Goal: Task Accomplishment & Management: Manage account settings

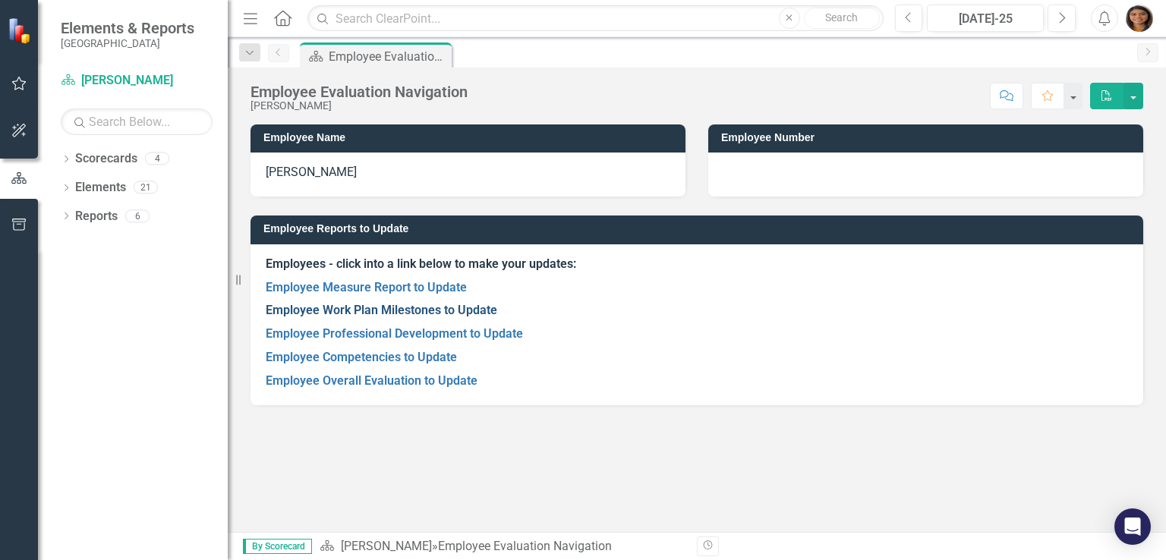
click at [411, 311] on link "Employee Work Plan Milestones to Update" at bounding box center [382, 310] width 232 height 14
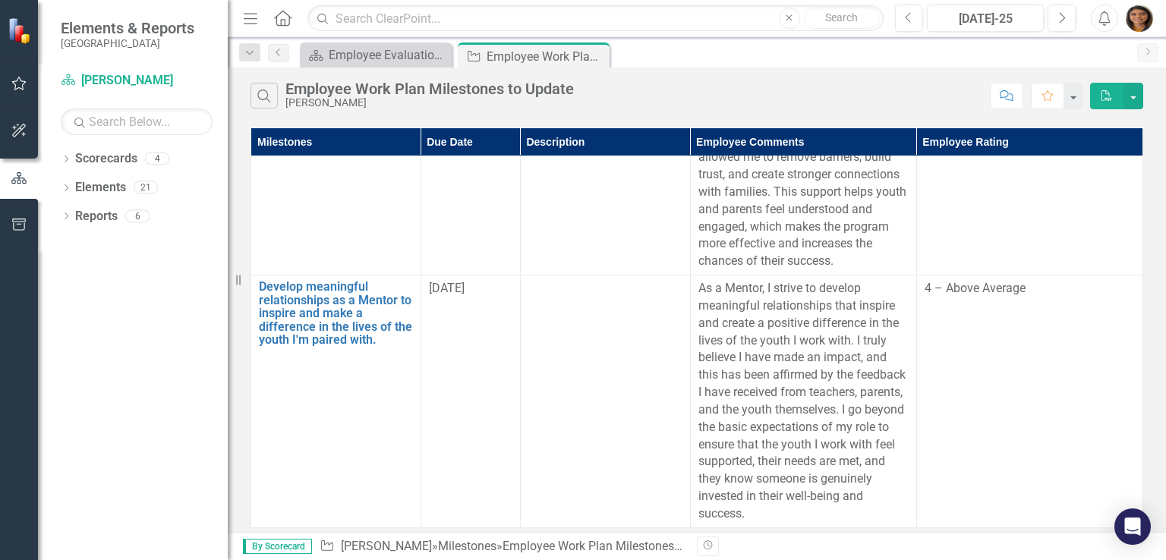
scroll to position [246, 0]
click at [279, 56] on icon "Previous" at bounding box center [279, 52] width 12 height 9
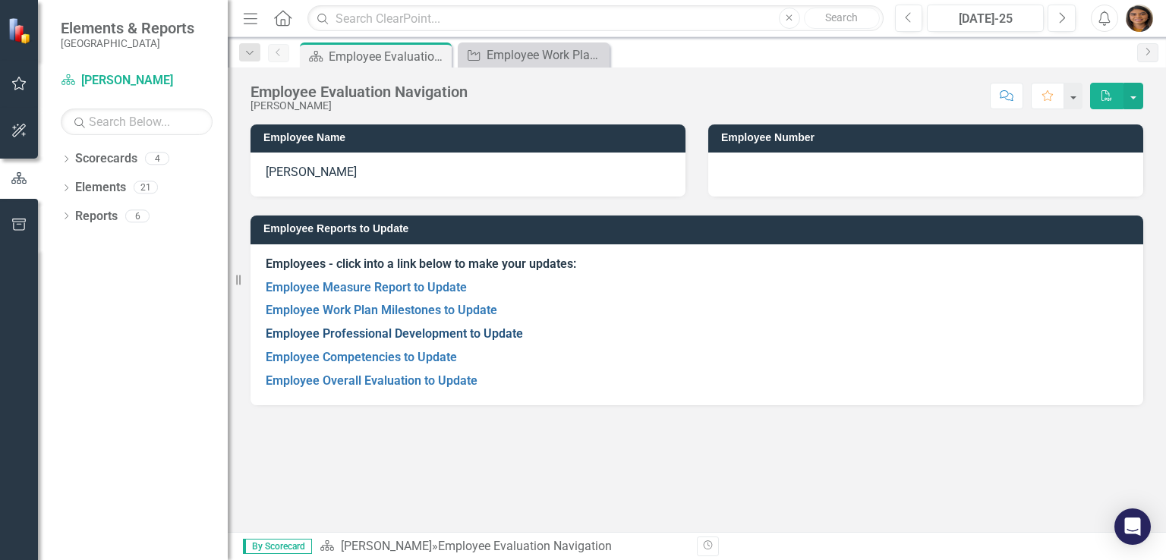
click at [383, 330] on link "Employee Professional Development to Update" at bounding box center [394, 333] width 257 height 14
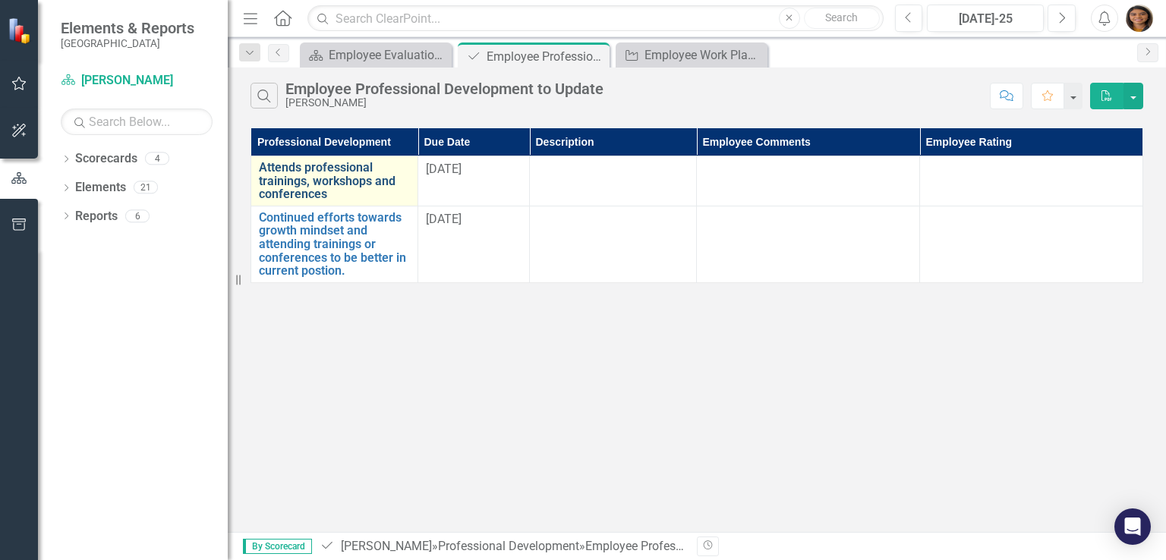
click at [317, 175] on link "Attends professional trainings, workshops and conferences" at bounding box center [334, 181] width 151 height 40
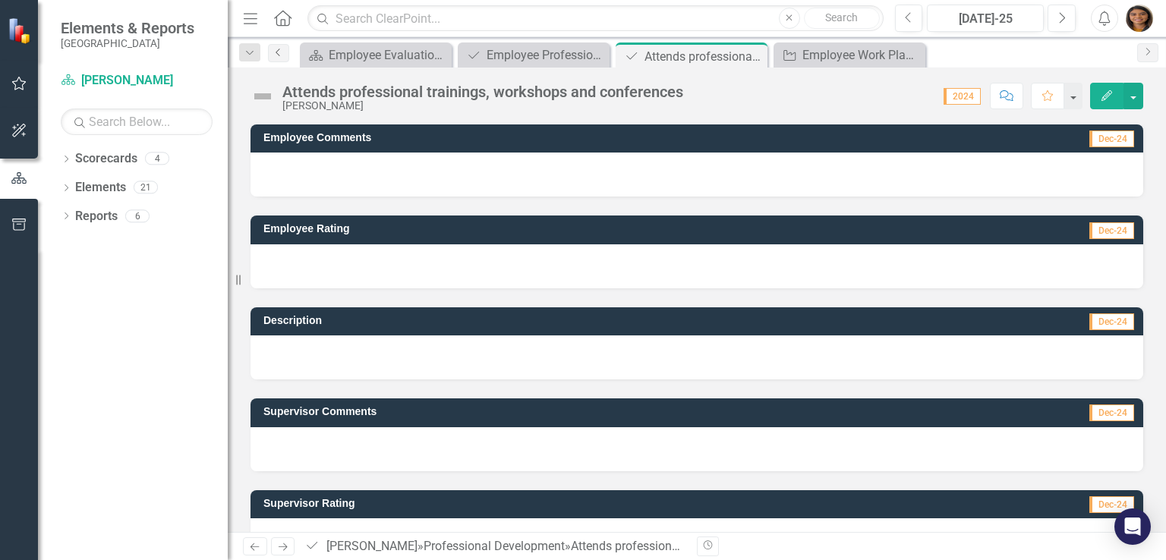
click at [277, 50] on icon at bounding box center [278, 53] width 4 height 8
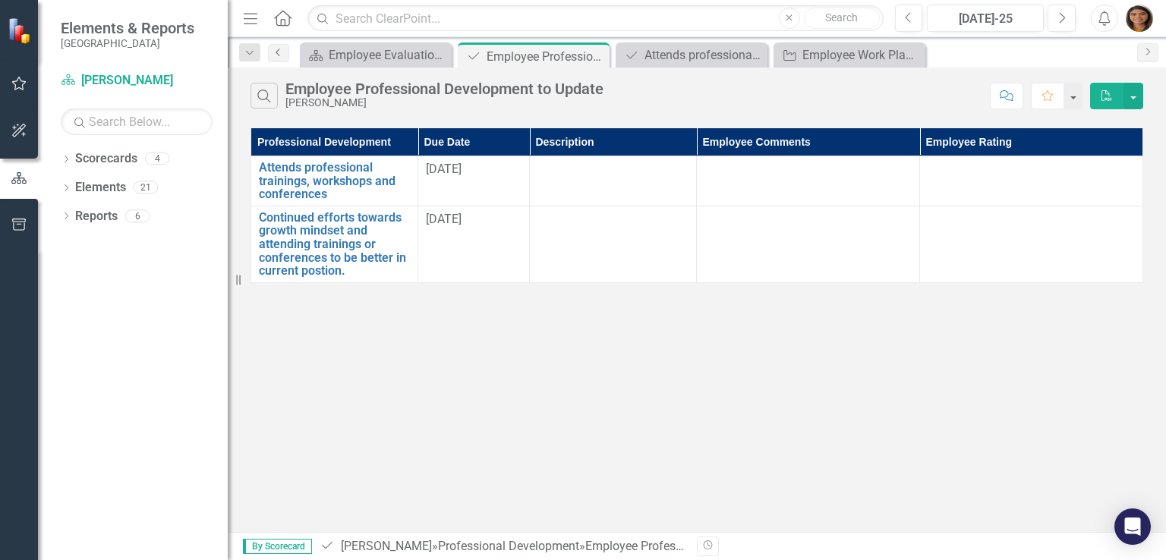
click at [277, 50] on icon at bounding box center [278, 53] width 4 height 8
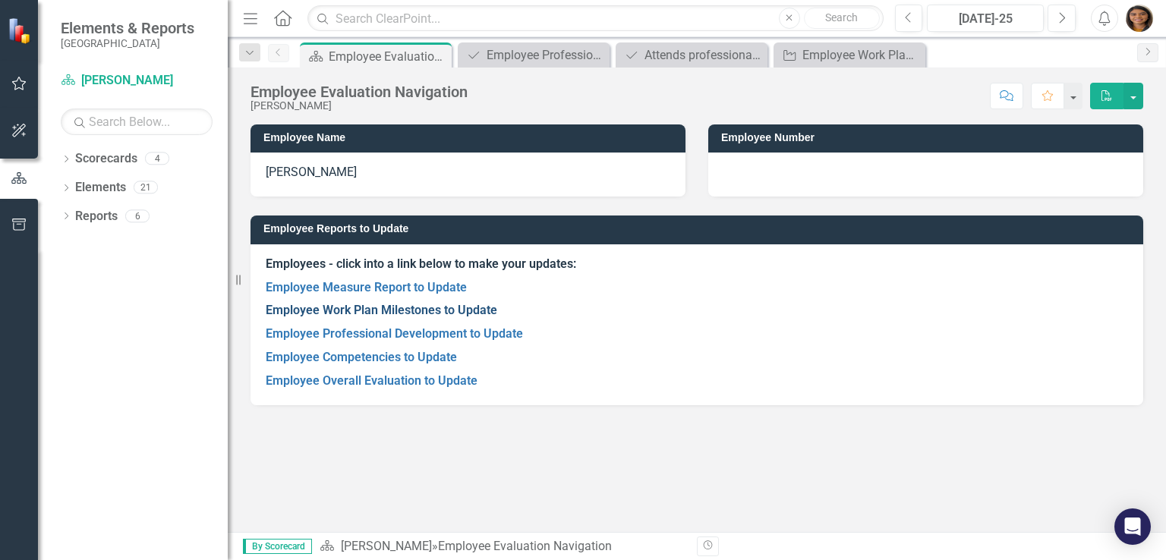
click at [358, 311] on link "Employee Work Plan Milestones to Update" at bounding box center [382, 310] width 232 height 14
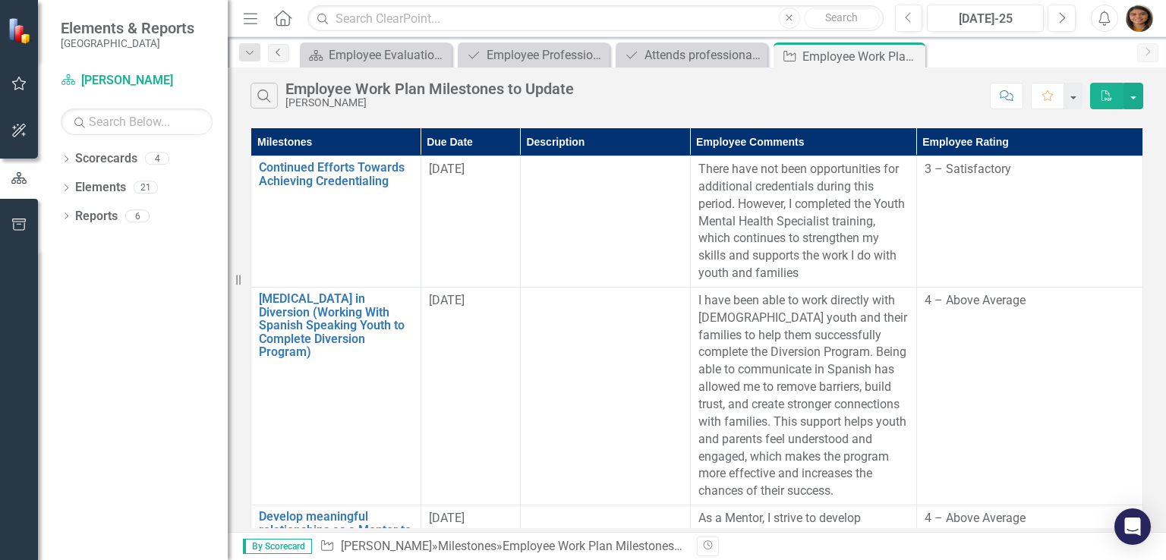
click at [270, 49] on link "Previous" at bounding box center [278, 53] width 21 height 18
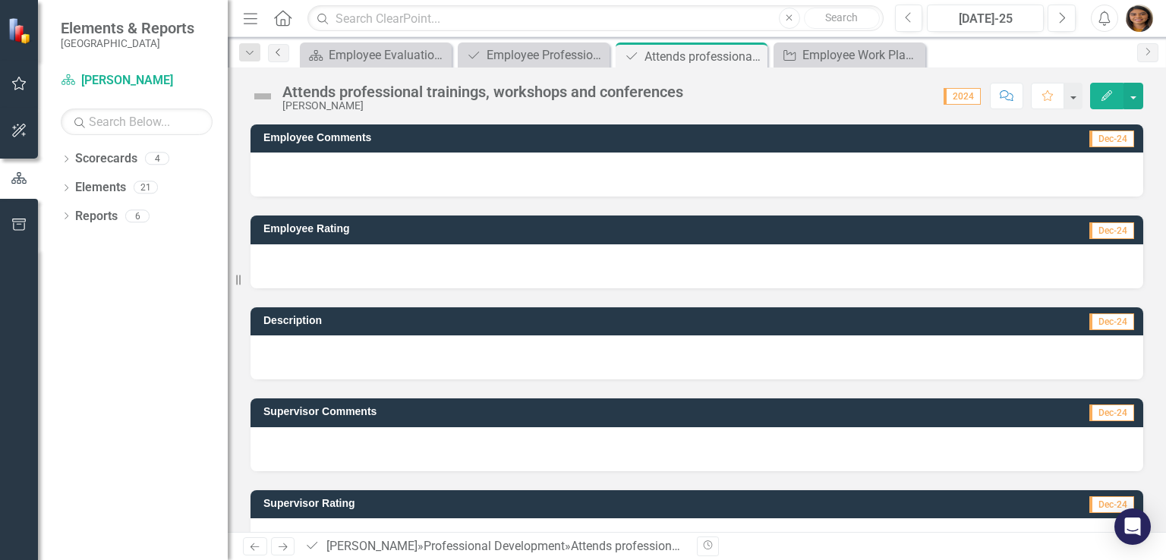
click at [277, 49] on icon "Previous" at bounding box center [279, 52] width 12 height 9
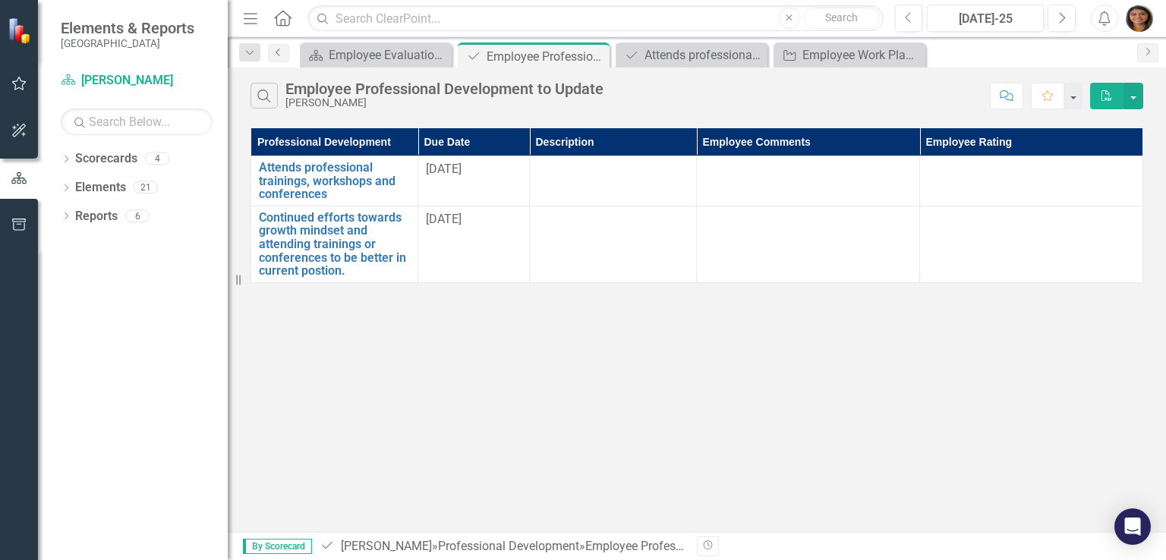
click at [279, 52] on icon "Previous" at bounding box center [279, 52] width 12 height 9
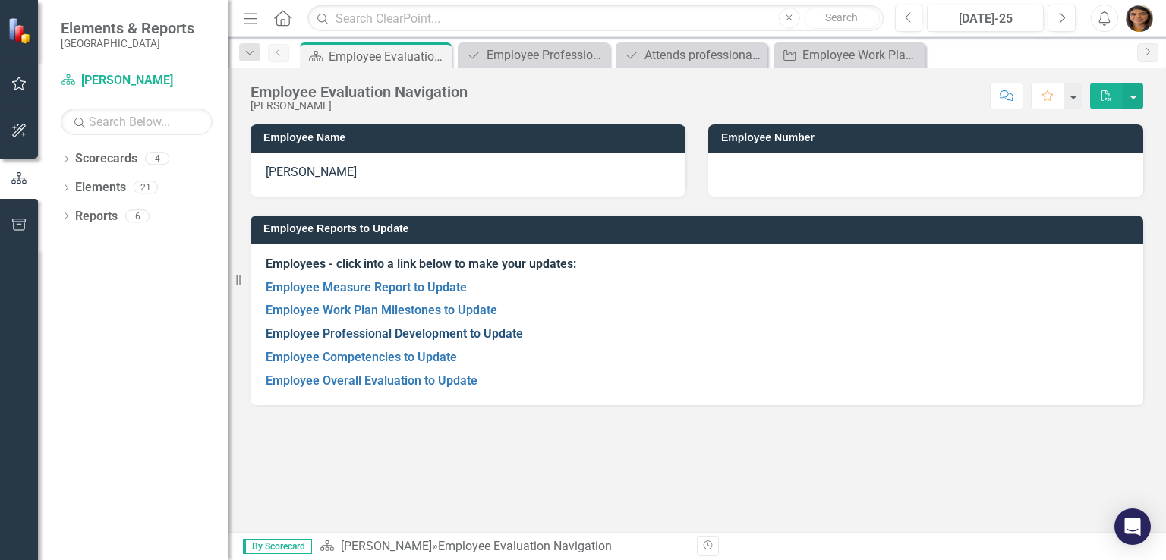
click at [414, 334] on link "Employee Professional Development to Update" at bounding box center [394, 333] width 257 height 14
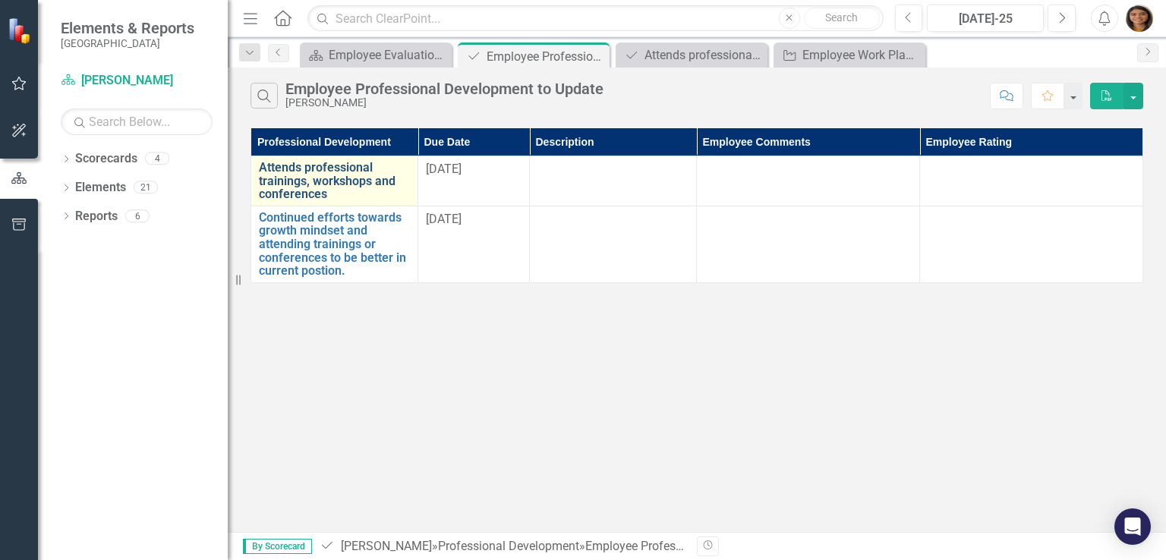
click at [345, 192] on link "Attends professional trainings, workshops and conferences" at bounding box center [334, 181] width 151 height 40
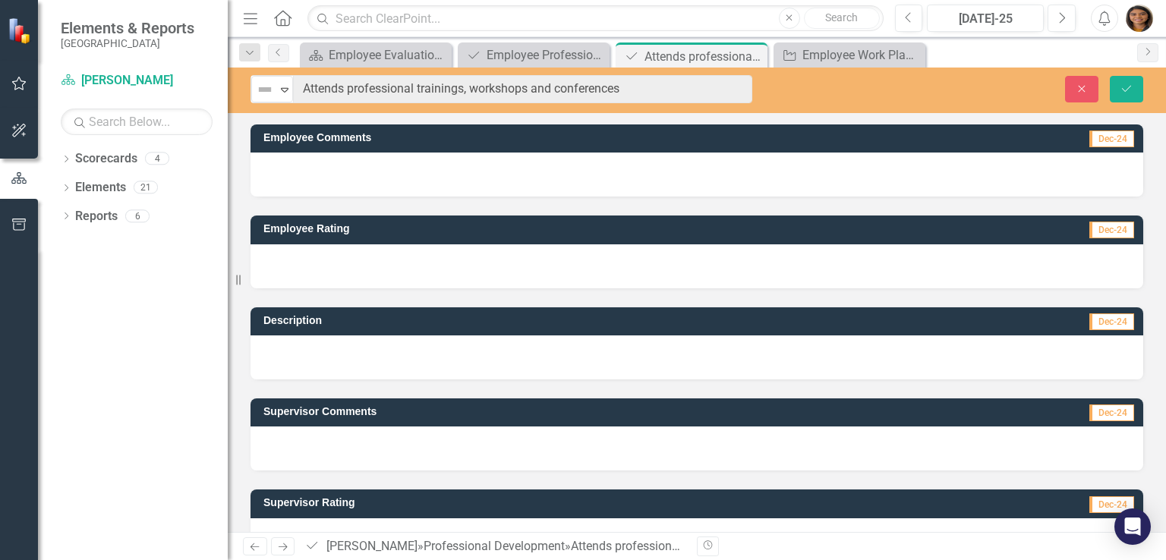
click at [500, 181] on div at bounding box center [697, 175] width 893 height 44
click at [495, 174] on div at bounding box center [697, 175] width 893 height 44
click at [353, 178] on div at bounding box center [697, 175] width 893 height 44
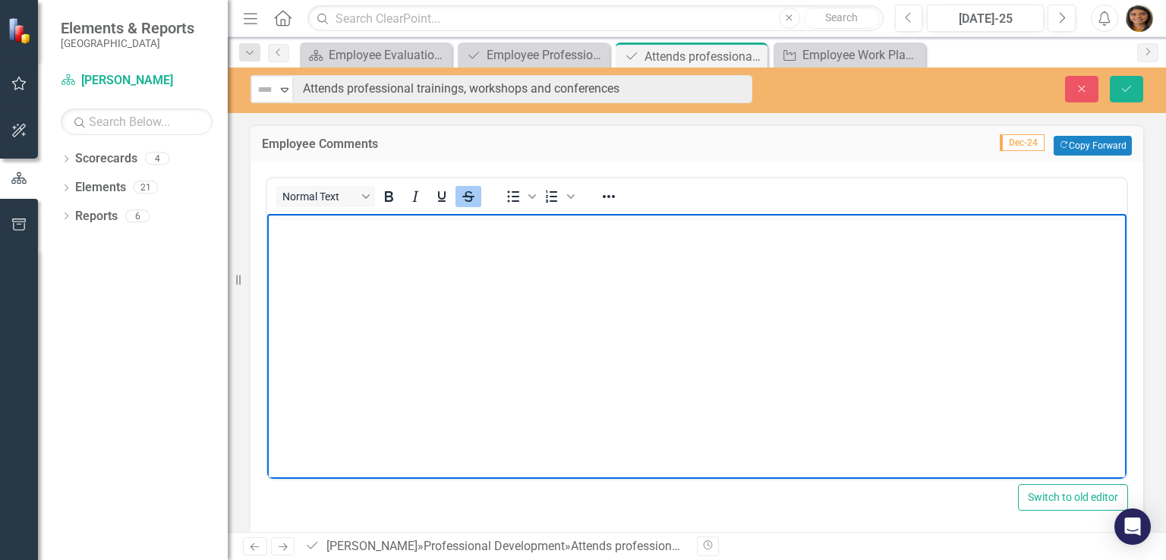
click at [399, 257] on body "﻿" at bounding box center [696, 327] width 859 height 228
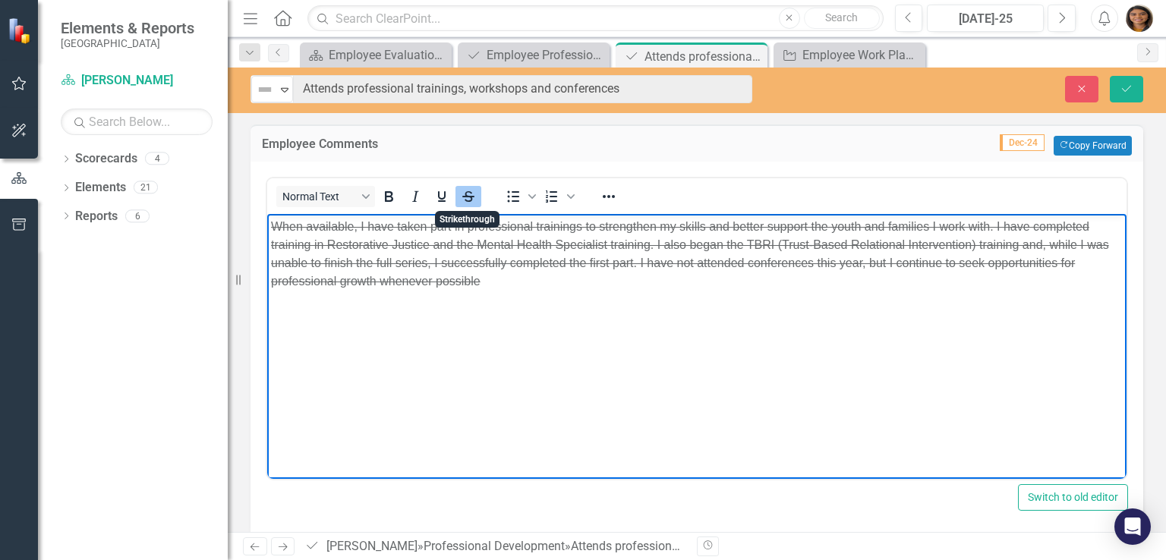
click at [465, 200] on icon "Strikethrough" at bounding box center [468, 197] width 18 height 18
click at [448, 198] on icon "Underline" at bounding box center [442, 197] width 18 height 18
click at [509, 298] on body "When available, I have taken part in professional trainings to strengthen my sk…" at bounding box center [696, 327] width 859 height 228
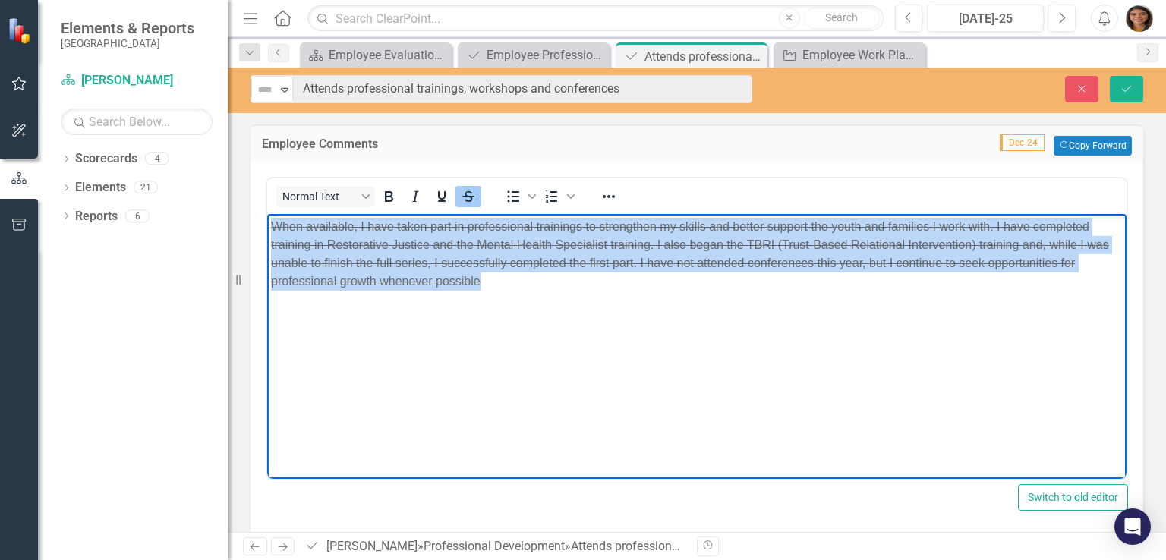
click at [509, 298] on body "When available, I have taken part in professional trainings to strengthen my sk…" at bounding box center [696, 327] width 859 height 228
click at [465, 190] on icon "Strikethrough" at bounding box center [468, 197] width 18 height 18
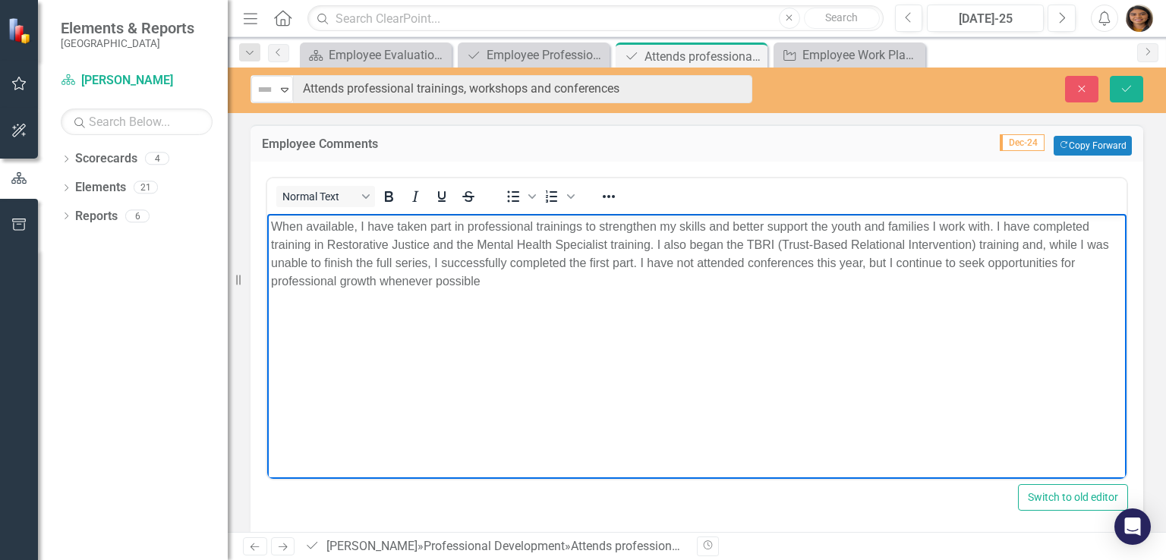
click at [503, 292] on body "When available, I have taken part in professional trainings to strengthen my sk…" at bounding box center [696, 327] width 859 height 228
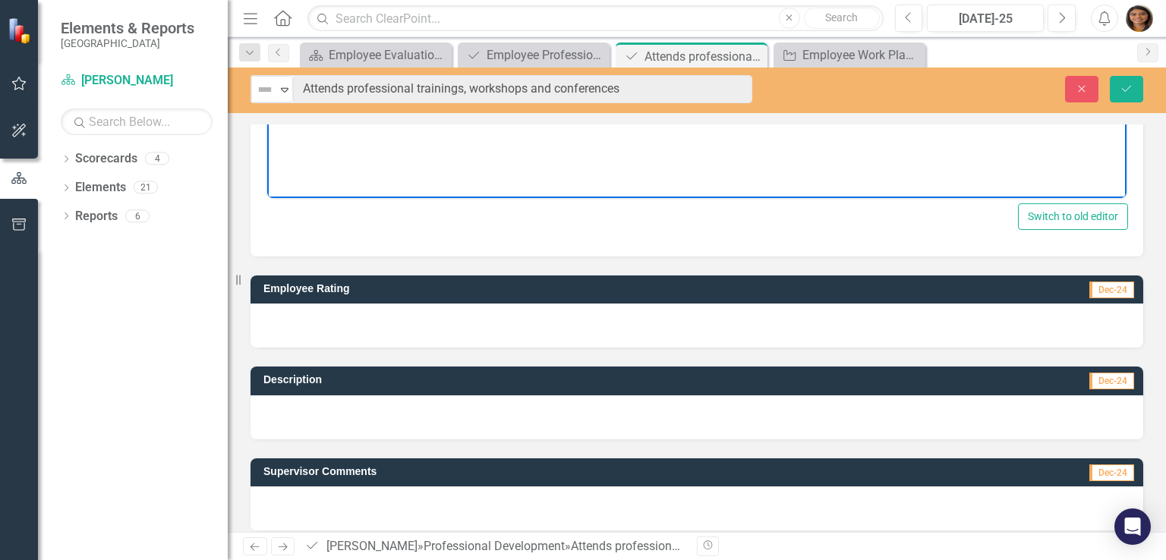
scroll to position [279, 0]
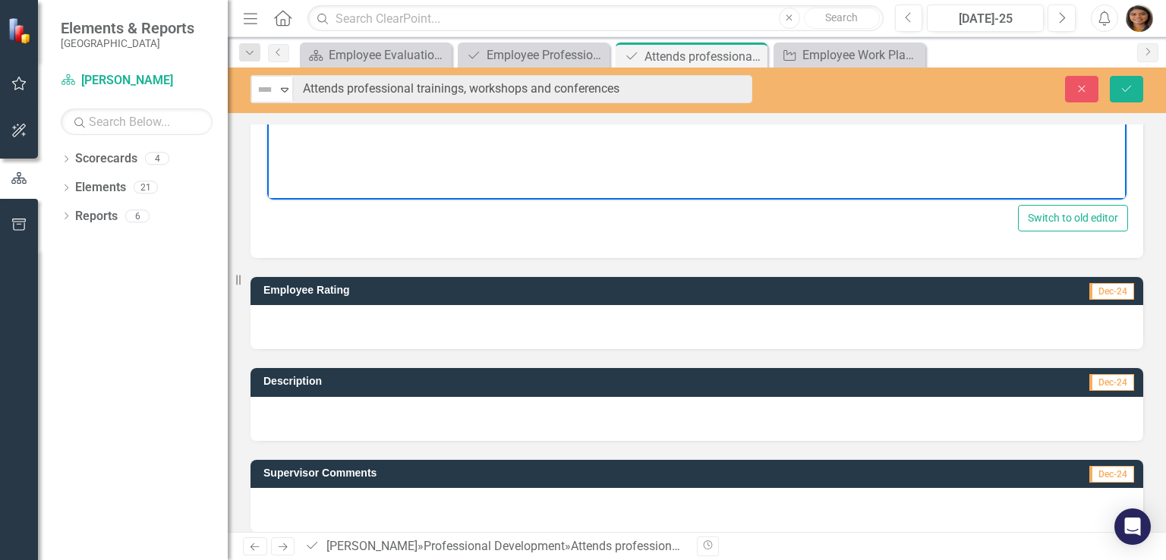
click at [431, 315] on div at bounding box center [697, 327] width 893 height 44
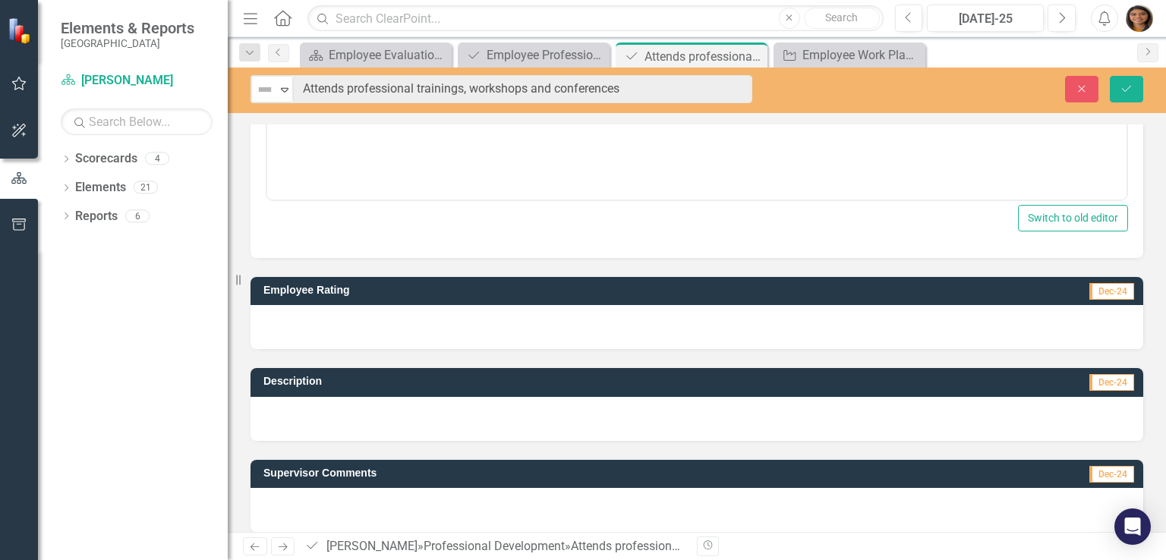
click at [431, 315] on div at bounding box center [697, 327] width 893 height 44
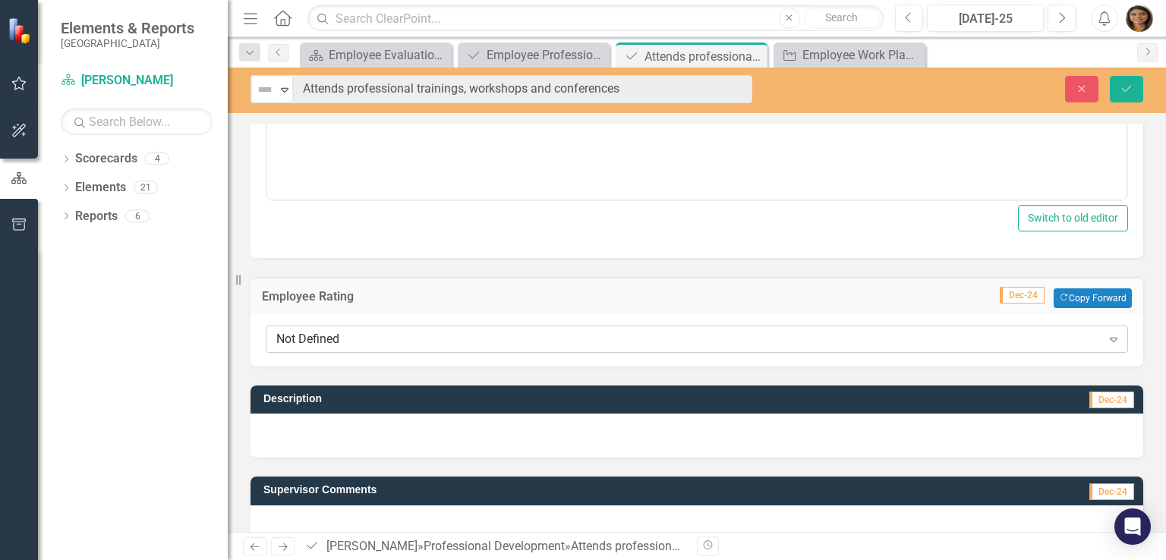
click at [431, 331] on div "Not Defined" at bounding box center [688, 339] width 825 height 17
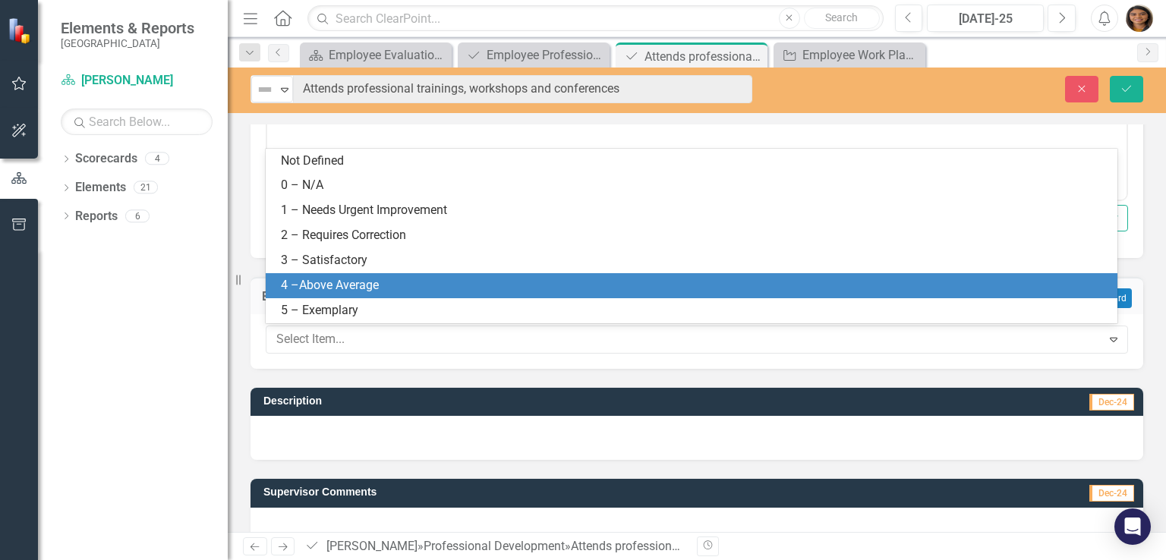
click at [355, 289] on div "4 –Above Average" at bounding box center [695, 285] width 828 height 17
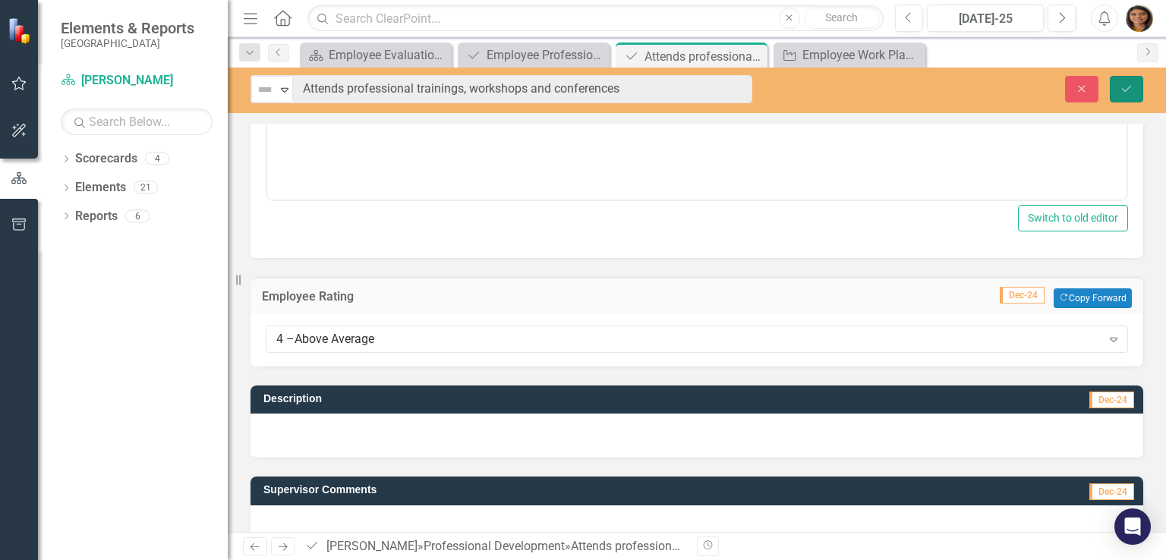
click at [1127, 93] on icon "Save" at bounding box center [1127, 89] width 14 height 11
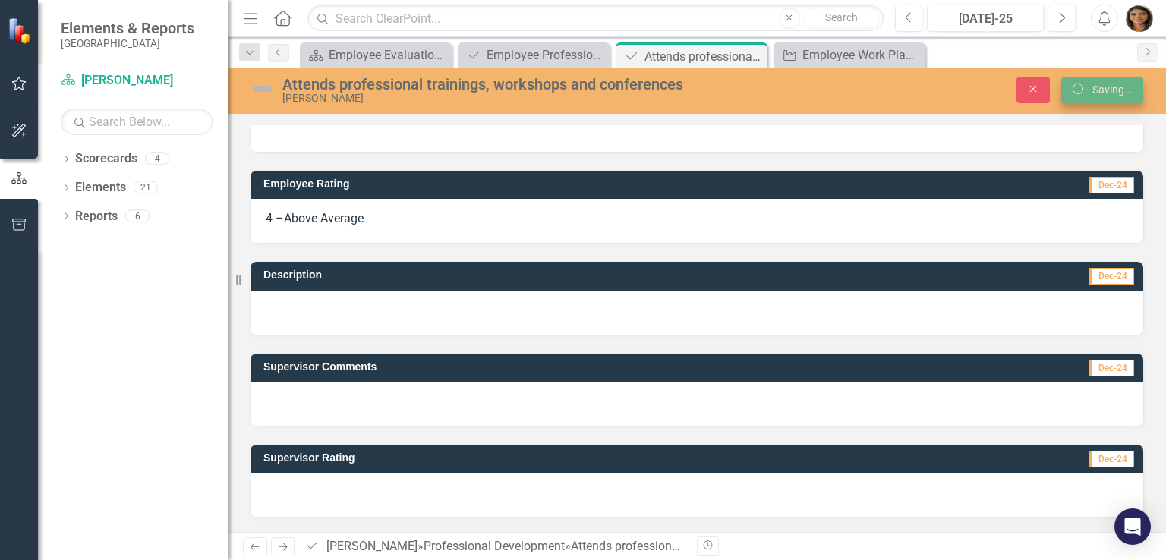
scroll to position [46, 0]
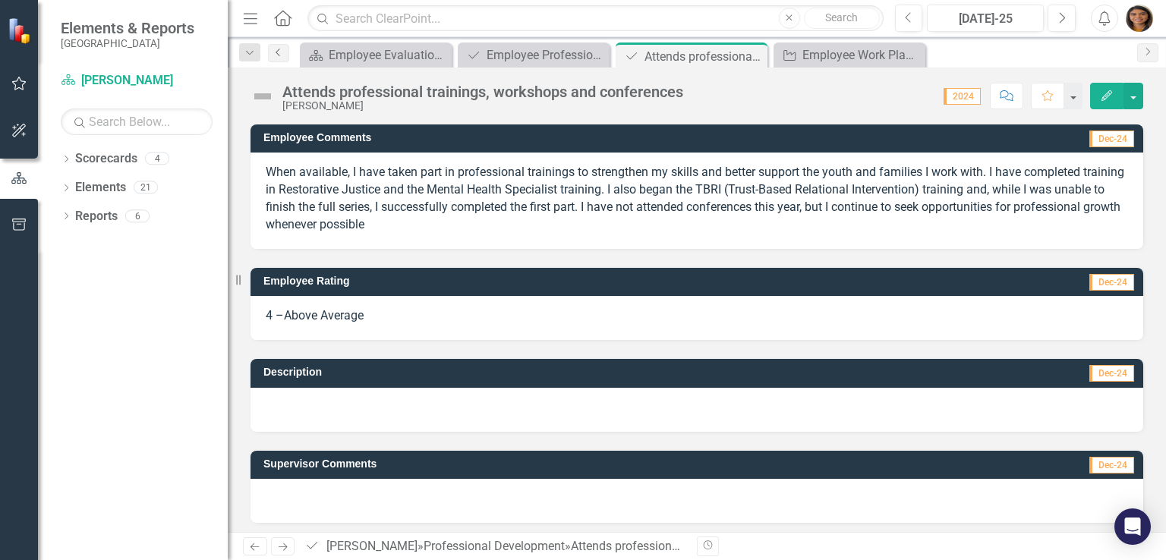
click at [278, 50] on icon "Previous" at bounding box center [279, 52] width 12 height 9
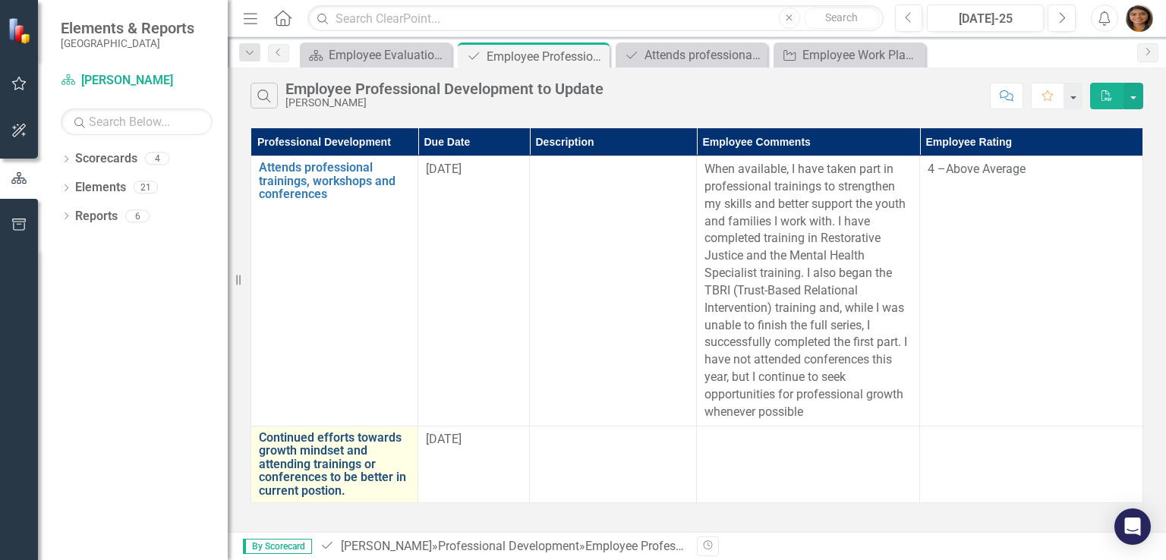
click at [328, 471] on link "Continued efforts towards growth mindset and attending trainings or conferences…" at bounding box center [334, 464] width 151 height 67
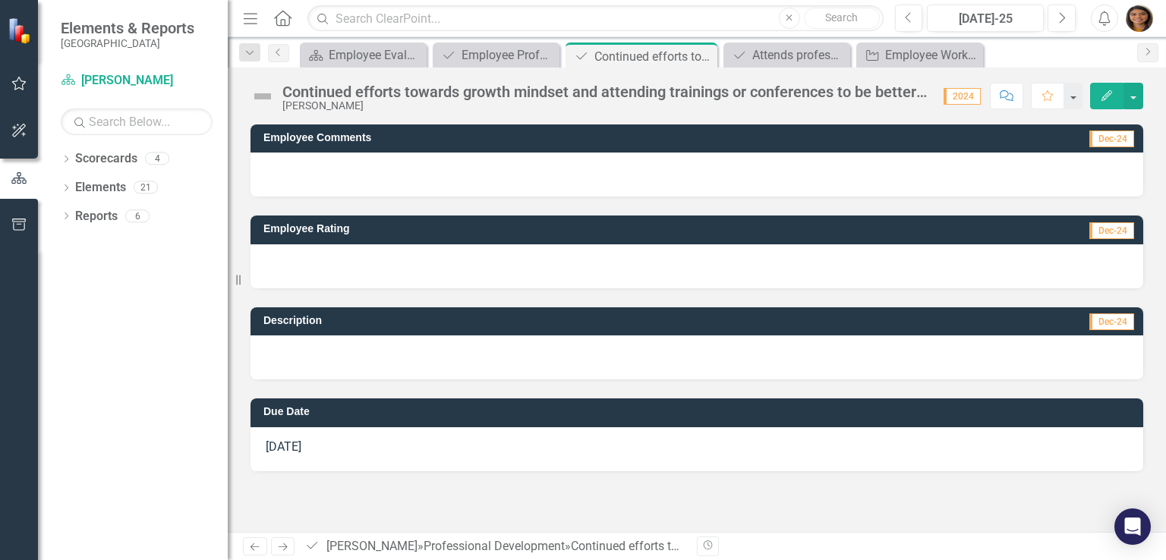
click at [337, 92] on div "Continued efforts towards growth mindset and attending trainings or conferences…" at bounding box center [605, 92] width 646 height 17
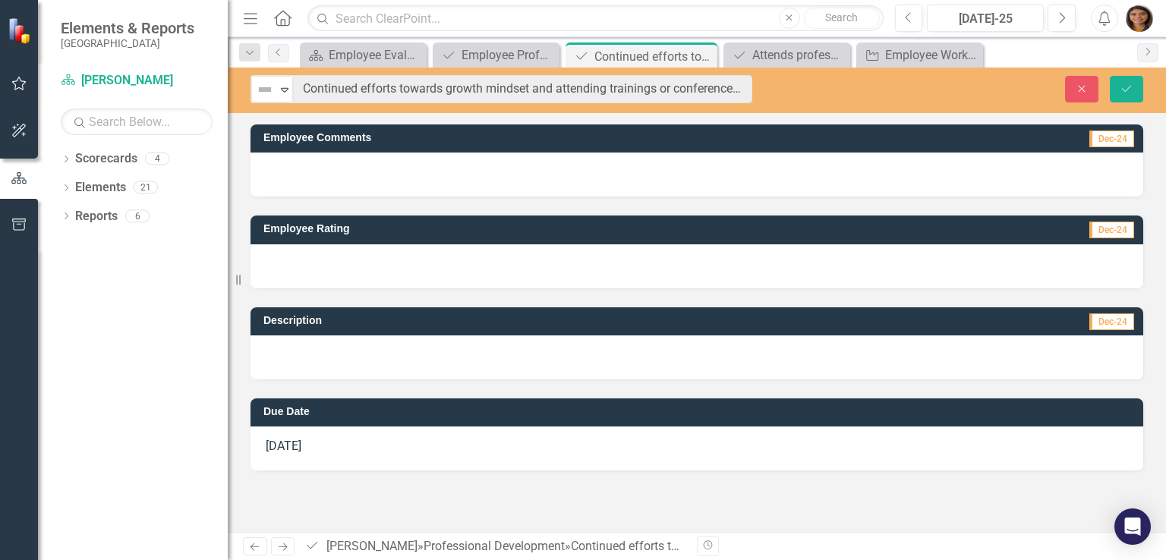
click at [331, 175] on div at bounding box center [697, 175] width 893 height 44
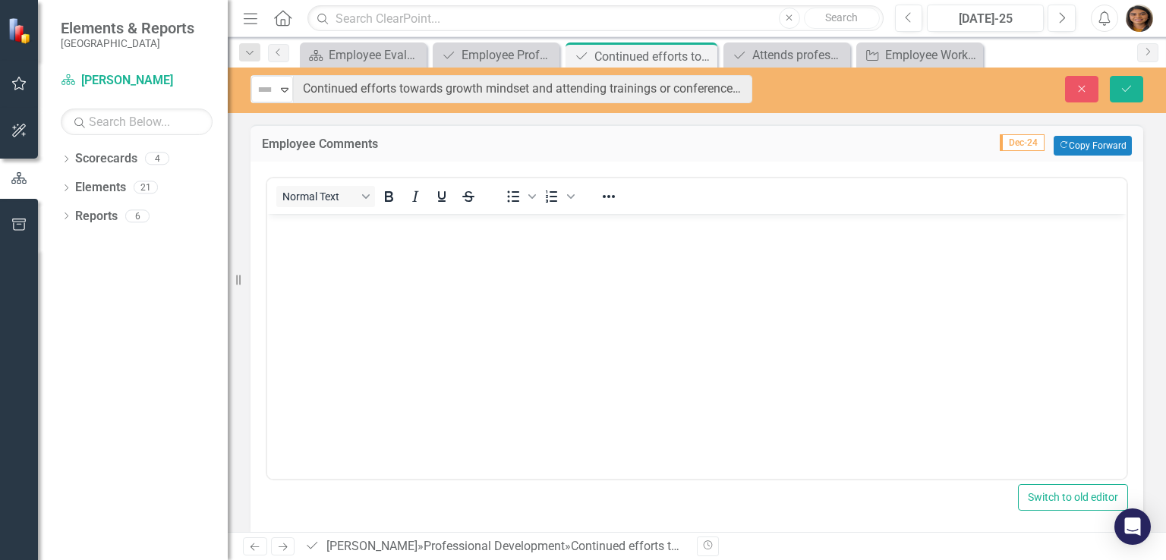
click at [355, 291] on body "Rich Text Area. Press ALT-0 for help." at bounding box center [696, 327] width 859 height 228
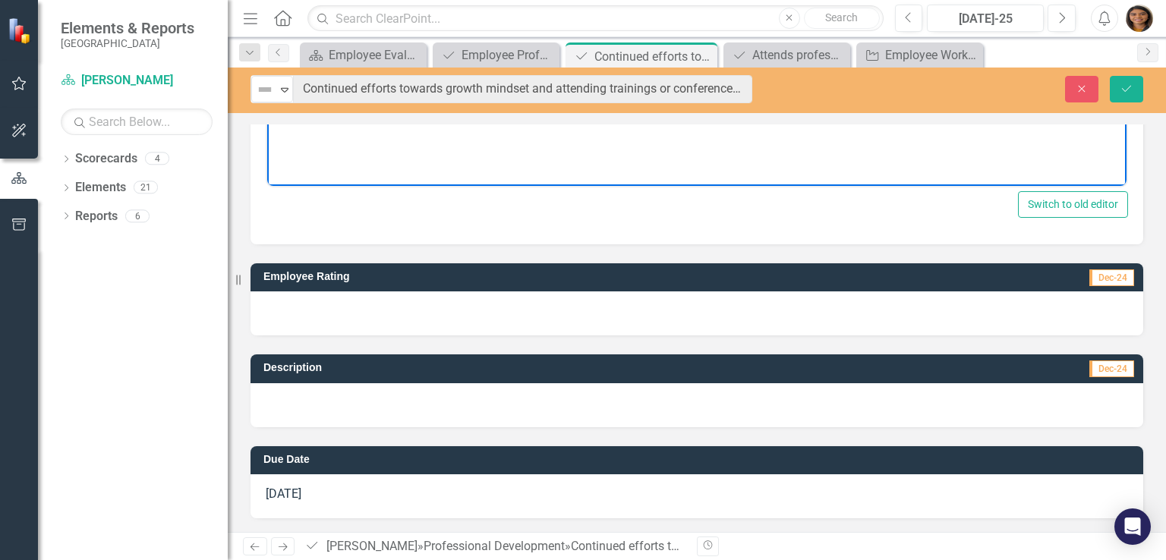
scroll to position [293, 0]
click at [368, 301] on div at bounding box center [697, 314] width 893 height 44
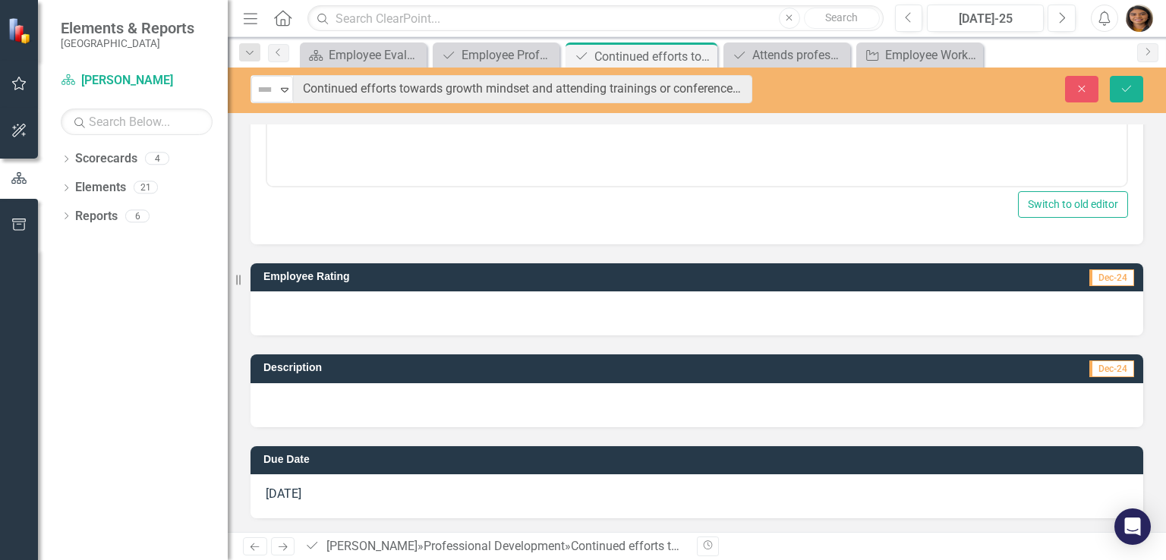
click at [368, 301] on div at bounding box center [697, 314] width 893 height 44
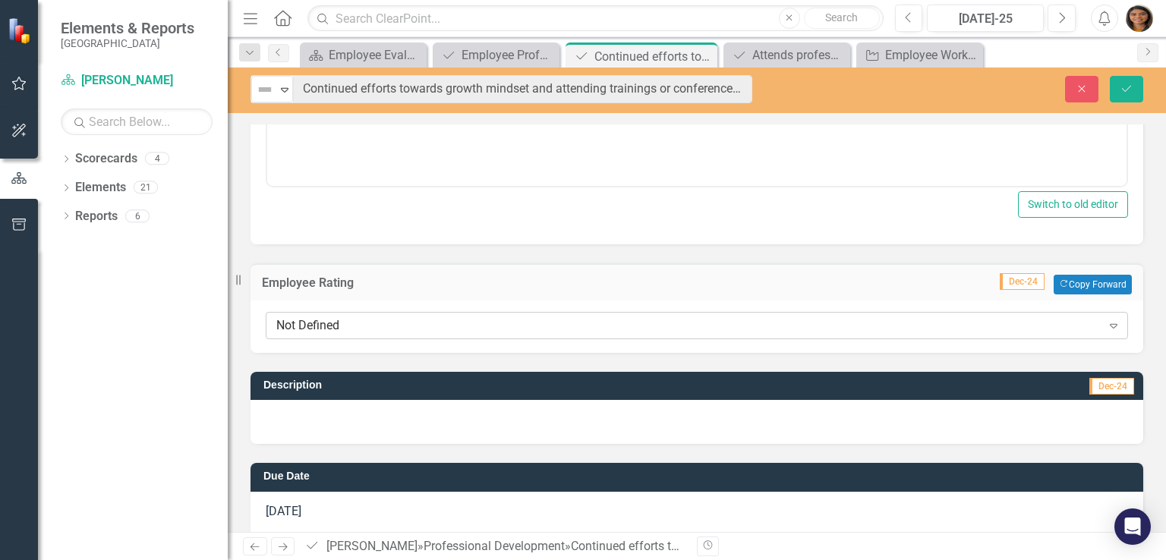
click at [375, 321] on div "Not Defined" at bounding box center [688, 325] width 825 height 17
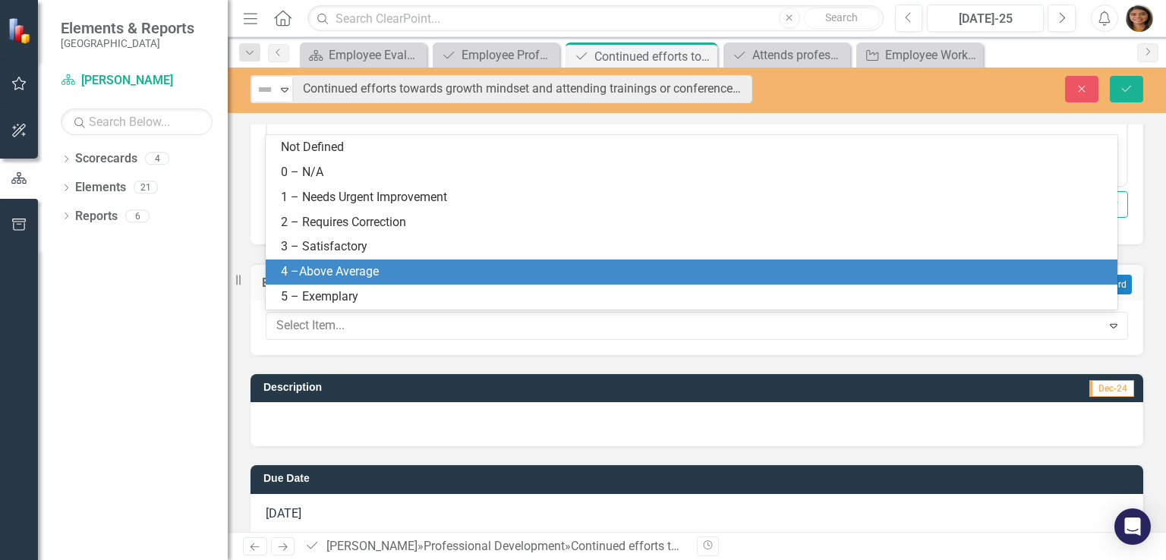
click at [351, 279] on div "4 –Above Average" at bounding box center [695, 271] width 828 height 17
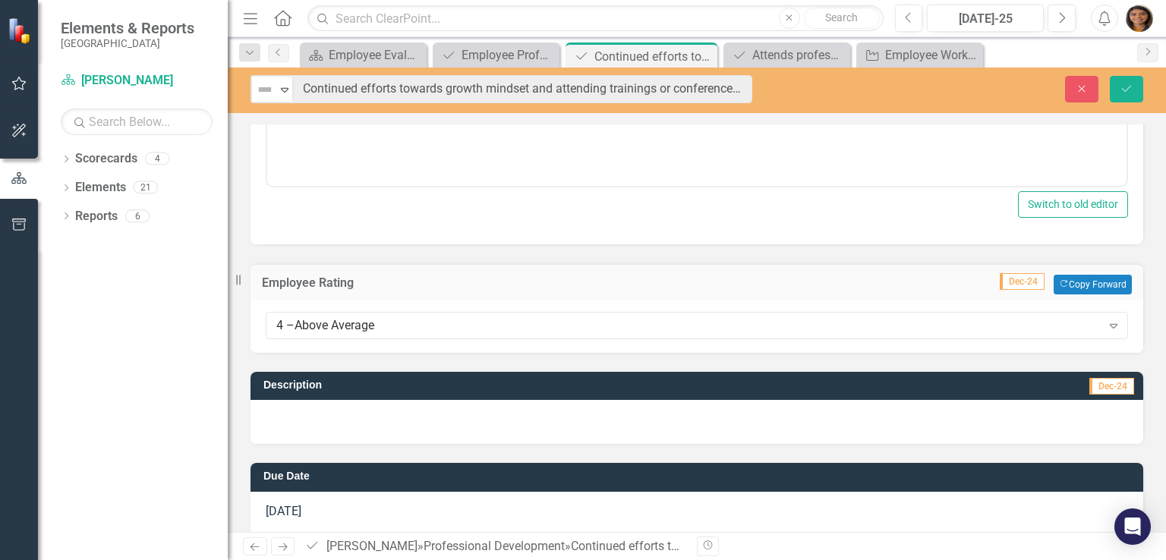
scroll to position [310, 0]
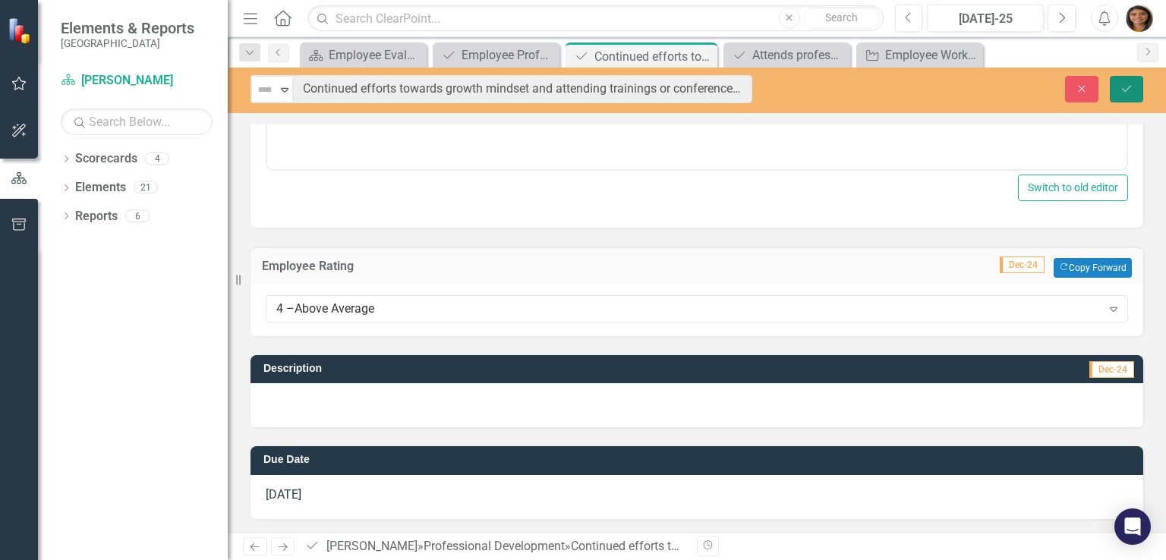
click at [1129, 90] on icon "Save" at bounding box center [1127, 89] width 14 height 11
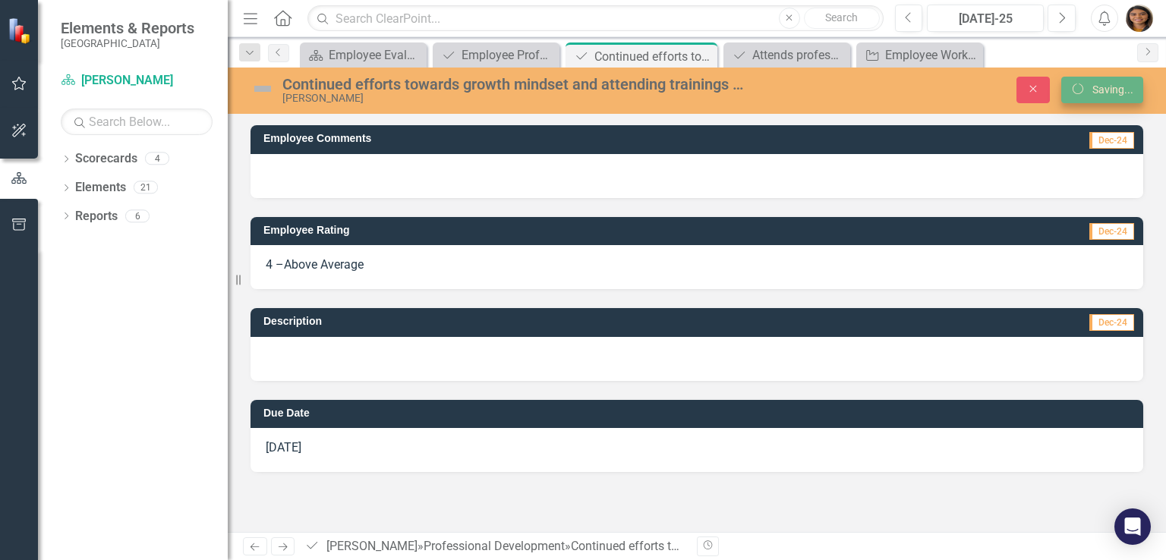
scroll to position [0, 0]
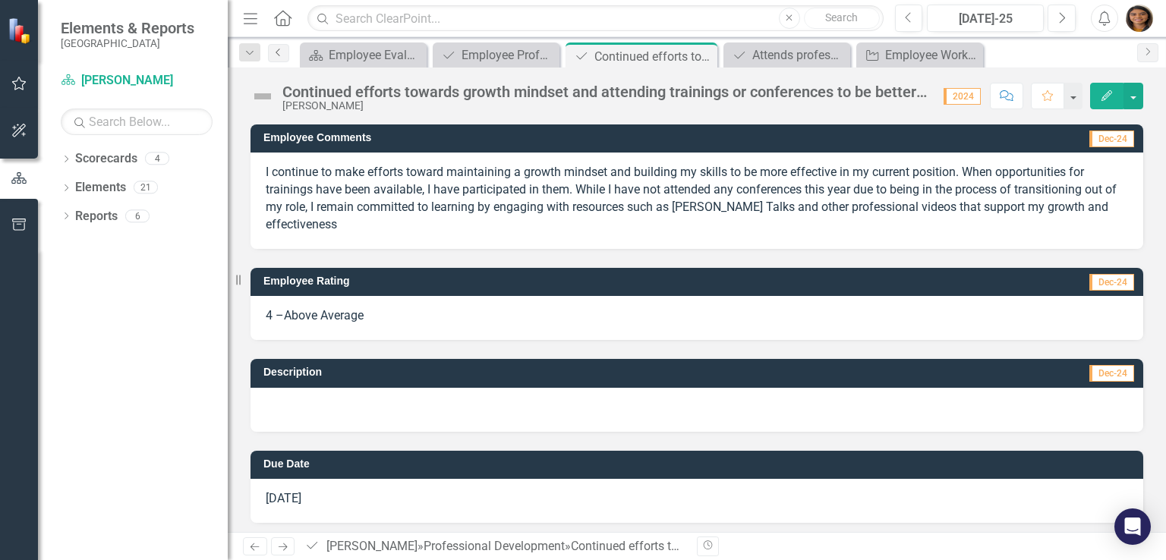
click at [286, 55] on link "Previous" at bounding box center [278, 53] width 21 height 18
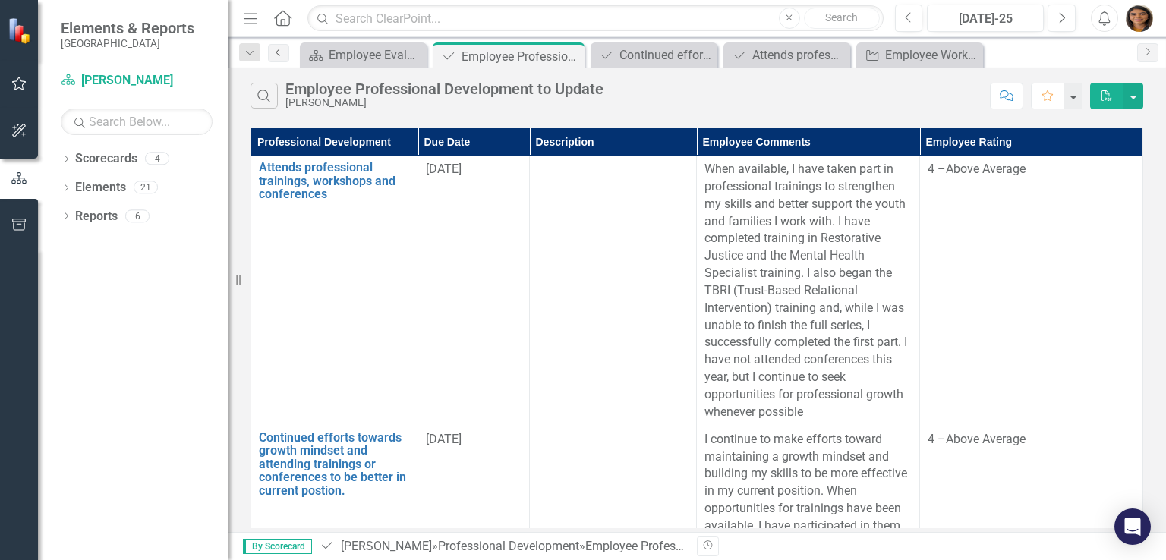
click at [286, 55] on link "Previous" at bounding box center [278, 53] width 21 height 18
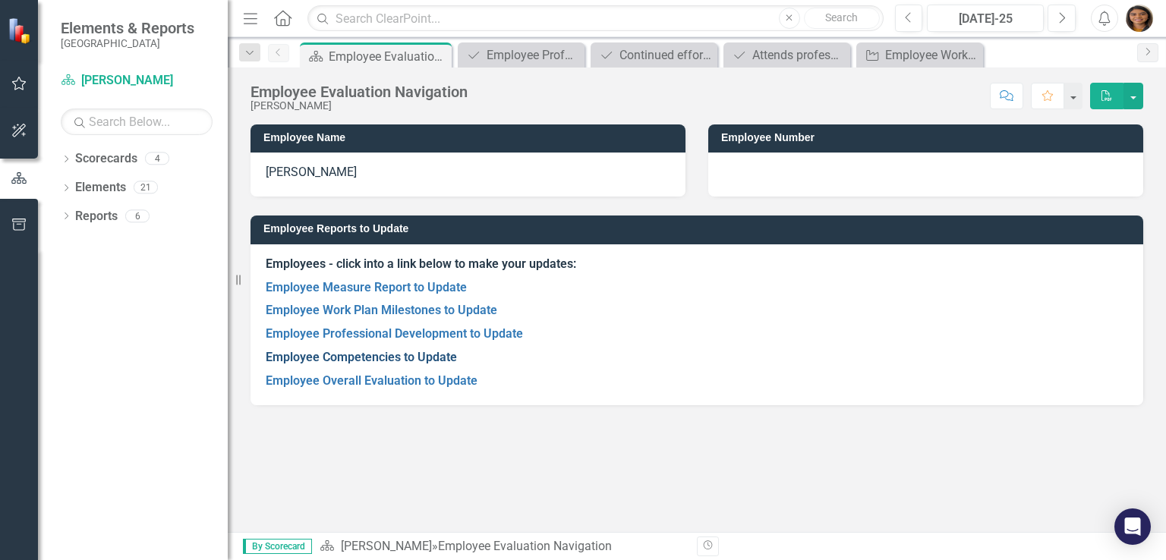
click at [405, 358] on link "Employee Competencies to Update" at bounding box center [361, 357] width 191 height 14
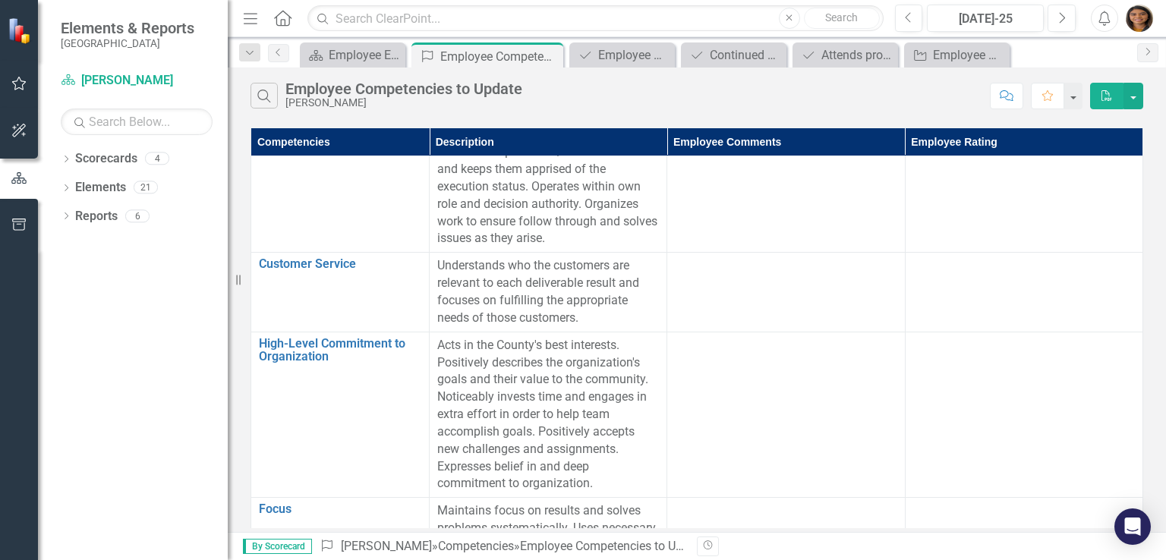
scroll to position [121, 0]
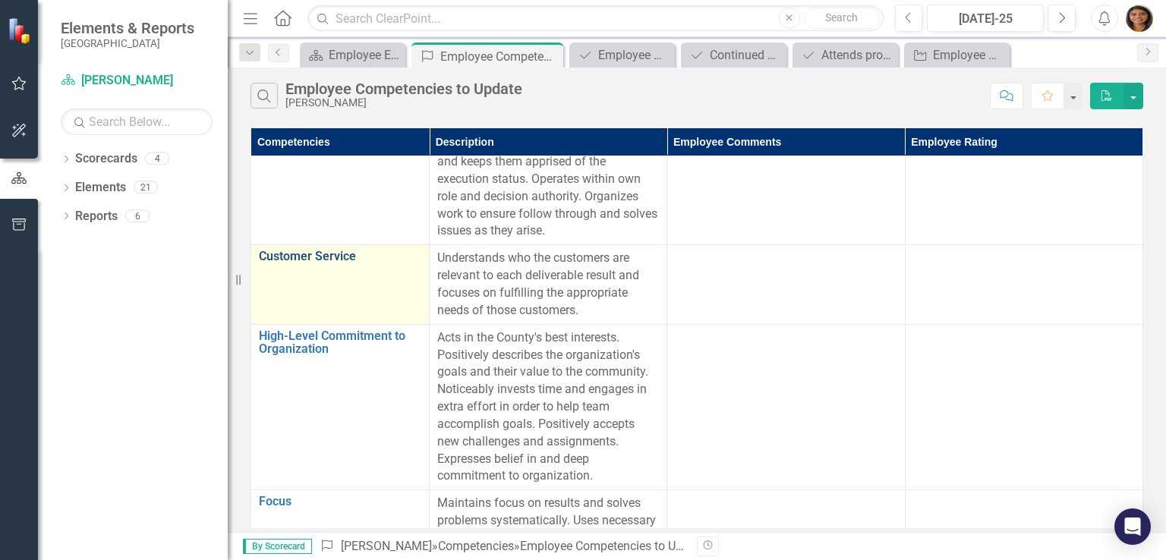
click at [333, 251] on link "Customer Service" at bounding box center [340, 257] width 162 height 14
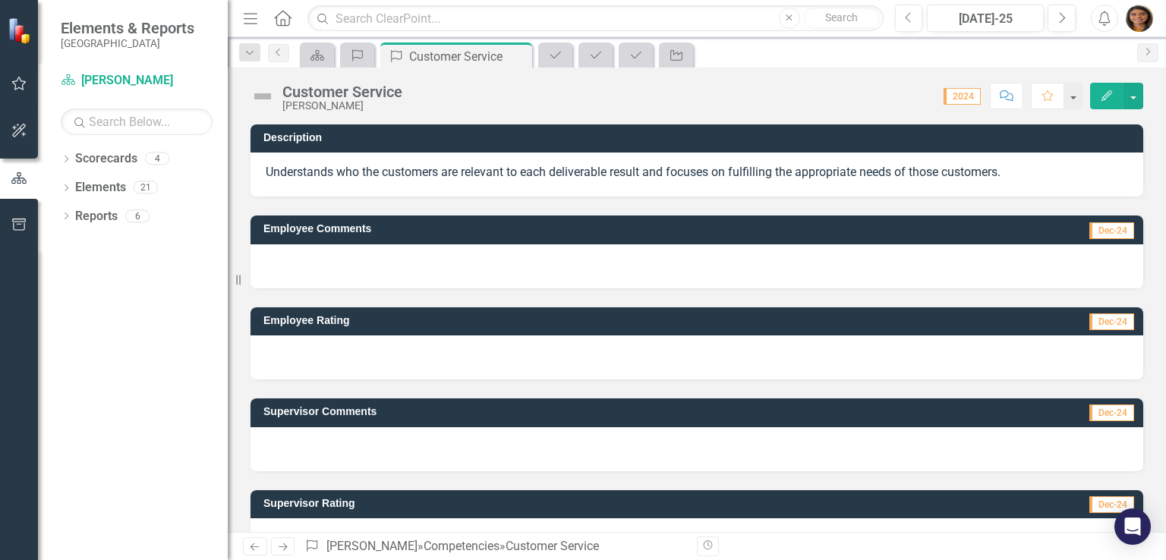
click at [467, 170] on p "Understands who the customers are relevant to each deliverable result and focus…" at bounding box center [697, 172] width 862 height 17
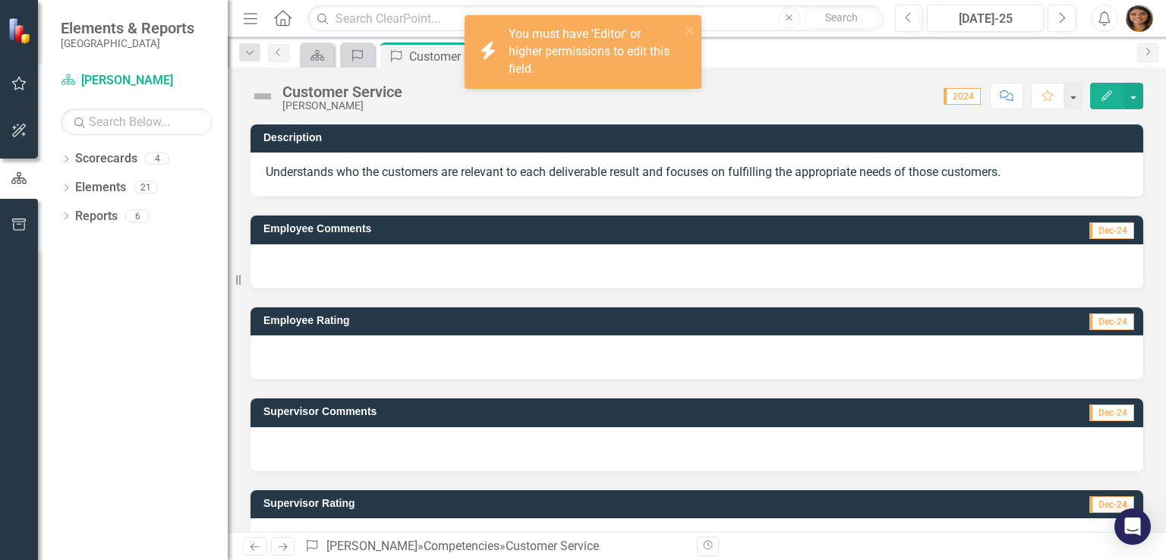
click at [467, 170] on p "Understands who the customers are relevant to each deliverable result and focus…" at bounding box center [697, 172] width 862 height 17
click at [422, 232] on h3 "Employee Comments" at bounding box center [568, 228] width 610 height 11
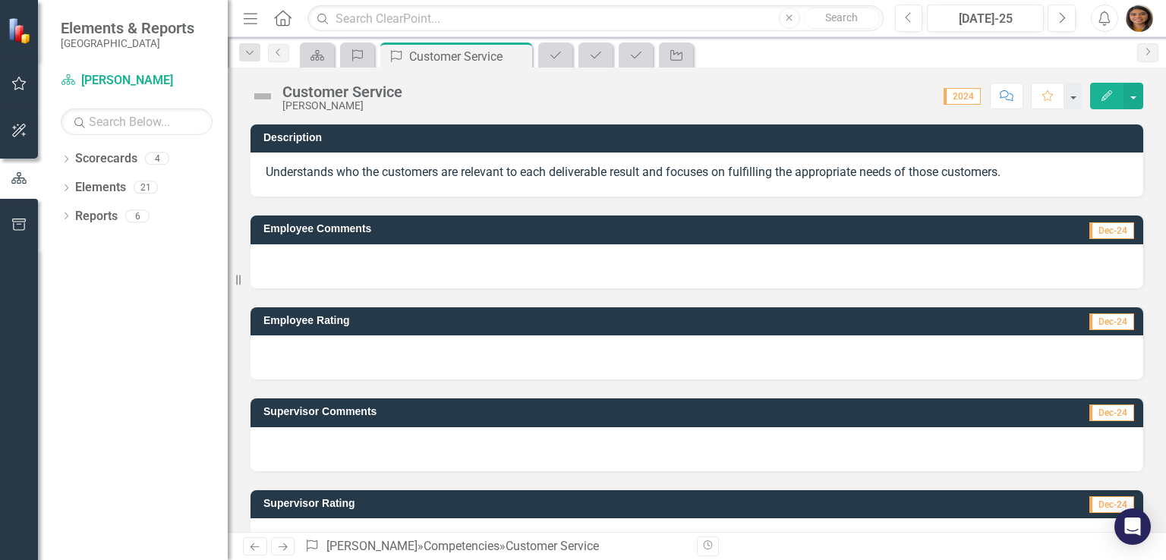
drag, startPoint x: 265, startPoint y: 172, endPoint x: 728, endPoint y: 199, distance: 463.9
click at [728, 199] on div "Description Understands who the customers are relevant to each deliverable resu…" at bounding box center [697, 380] width 916 height 548
click at [281, 175] on p "Understands who the customers are relevant to each deliverable result and focus…" at bounding box center [697, 172] width 862 height 17
click at [346, 90] on div "Customer Service" at bounding box center [342, 92] width 120 height 17
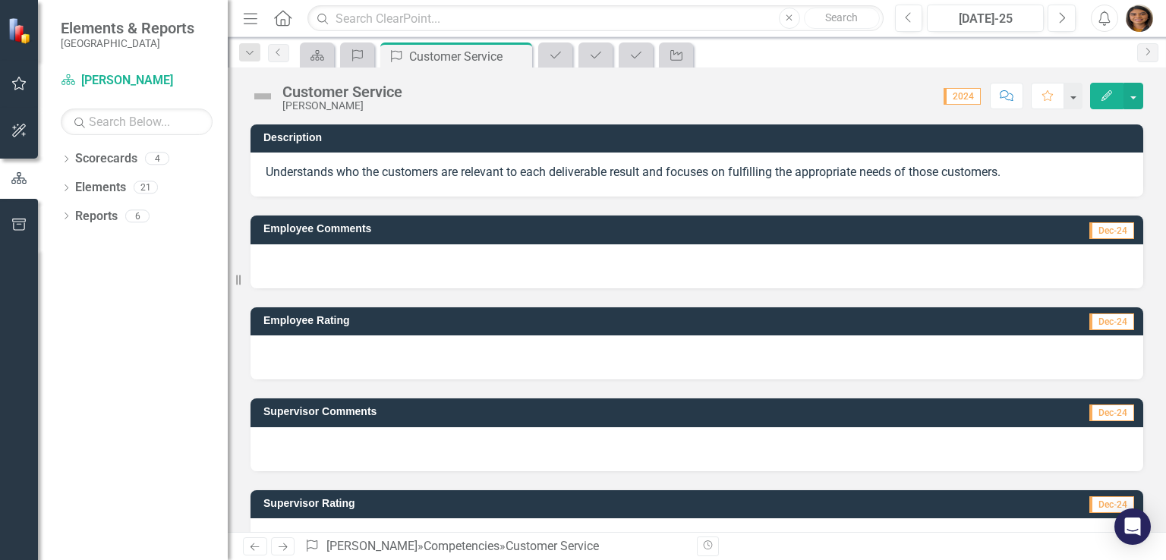
click at [333, 106] on div "[PERSON_NAME]" at bounding box center [342, 105] width 120 height 11
click at [336, 178] on p "Understands who the customers are relevant to each deliverable result and focus…" at bounding box center [697, 172] width 862 height 17
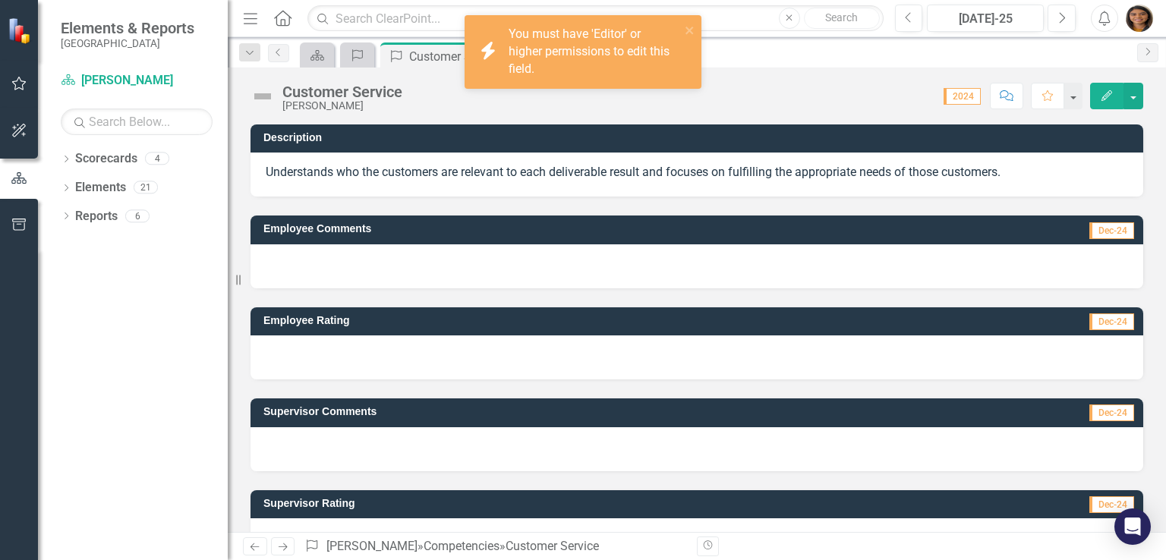
click at [336, 178] on p "Understands who the customers are relevant to each deliverable result and focus…" at bounding box center [697, 172] width 862 height 17
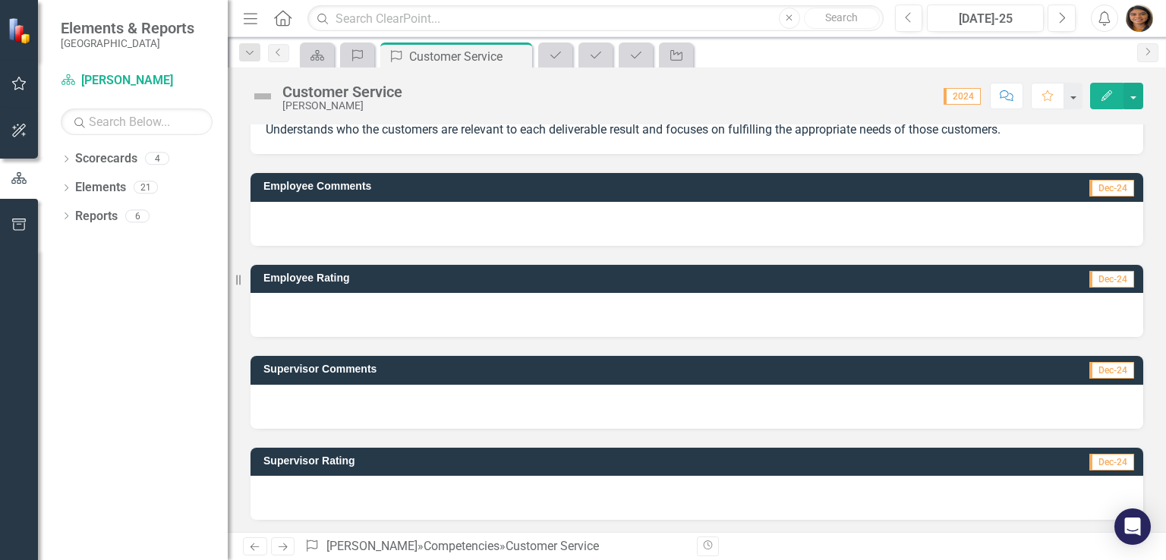
scroll to position [44, 0]
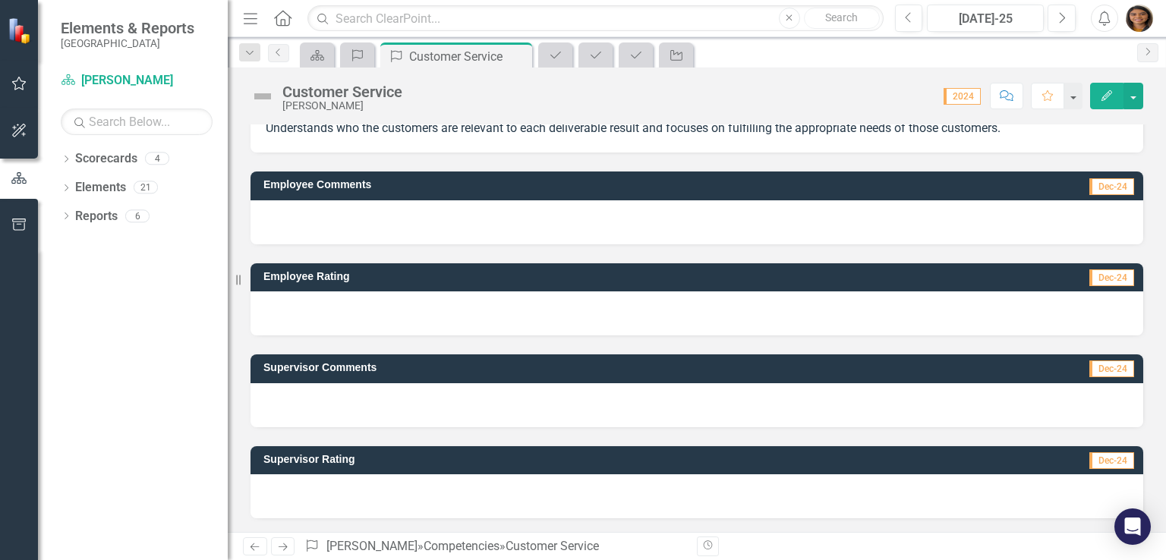
click at [334, 219] on div at bounding box center [697, 222] width 893 height 44
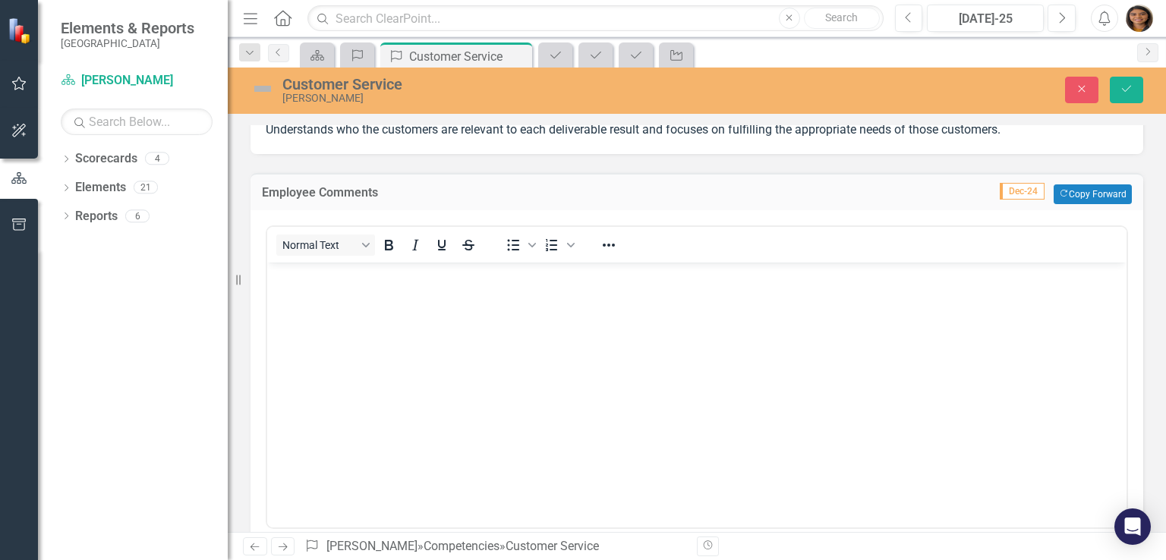
scroll to position [0, 0]
click at [398, 331] on body "Rich Text Area. Press ALT-0 for help." at bounding box center [696, 376] width 859 height 228
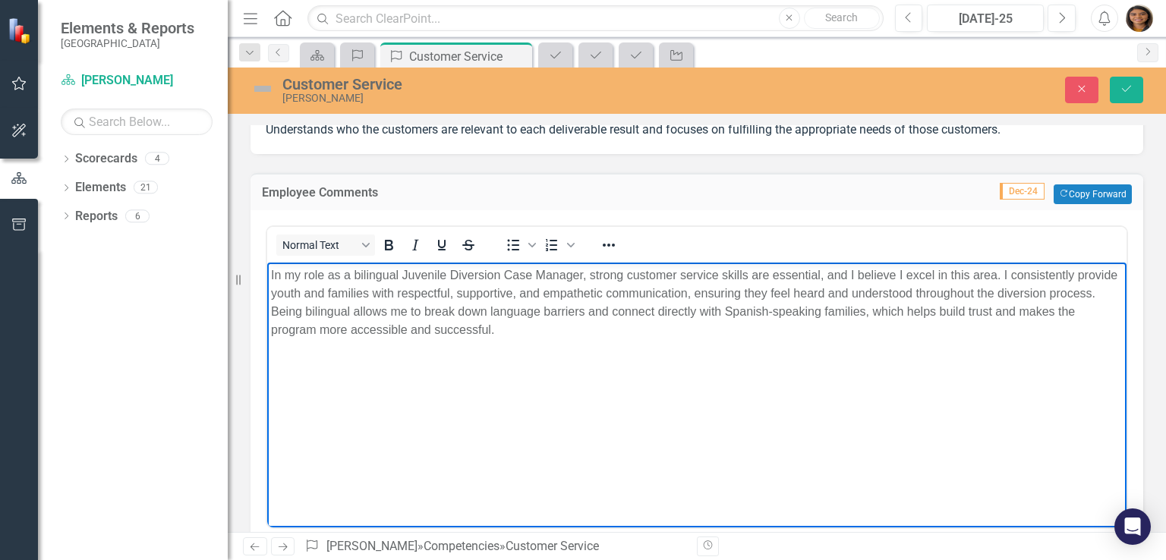
click at [589, 374] on body "In my role as a bilingual Juvenile Diversion Case Manager, strong customer serv…" at bounding box center [696, 376] width 859 height 228
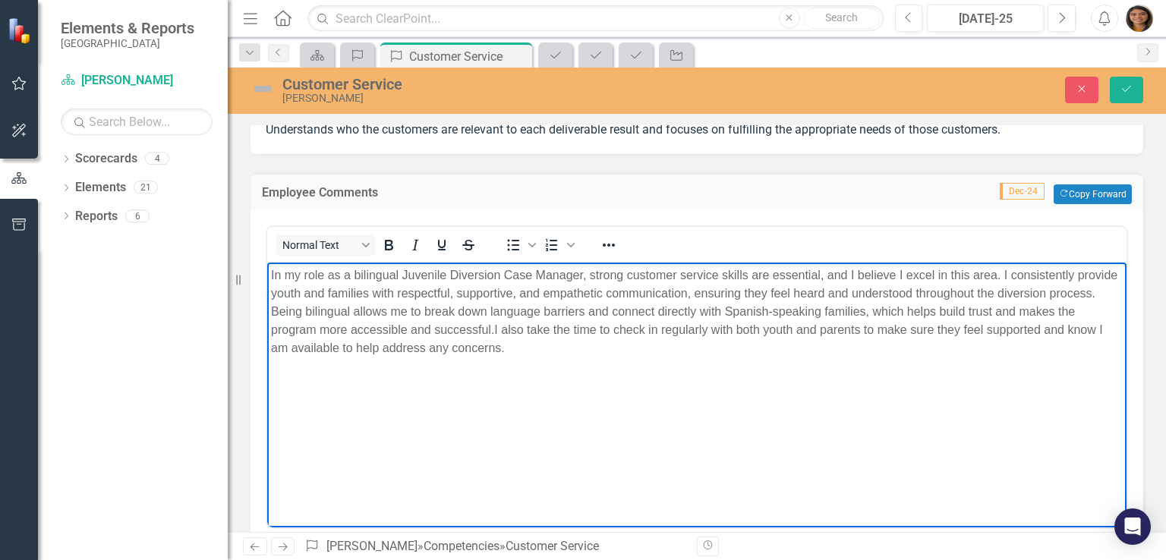
click at [560, 347] on p "In my role as a bilingual Juvenile Diversion Case Manager, strong customer serv…" at bounding box center [697, 311] width 852 height 91
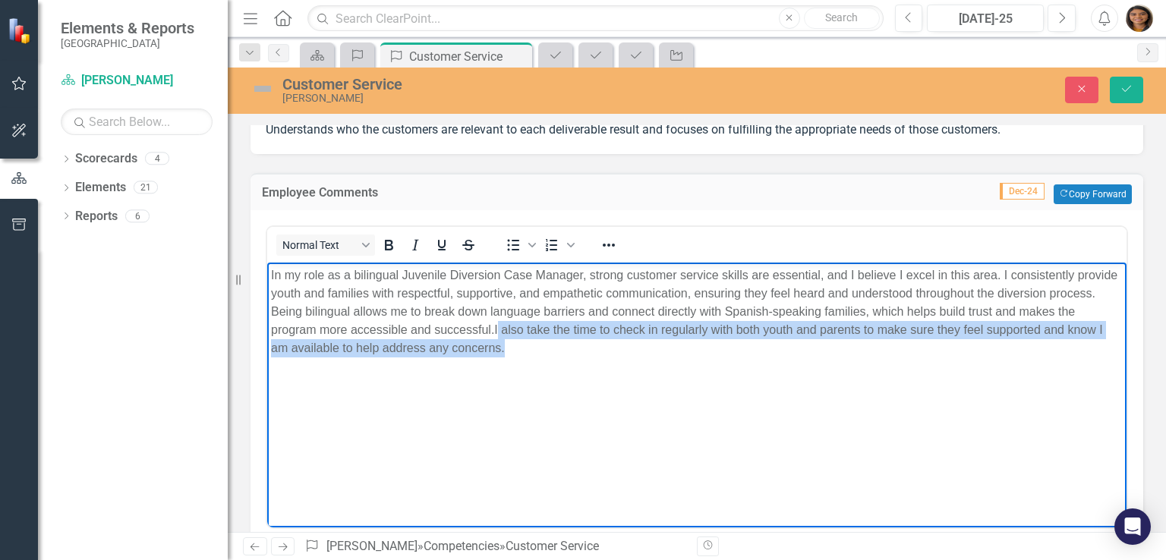
drag, startPoint x: 517, startPoint y: 327, endPoint x: 561, endPoint y: 344, distance: 47.1
click at [561, 344] on p "In my role as a bilingual Juvenile Diversion Case Manager, strong customer serv…" at bounding box center [697, 311] width 852 height 91
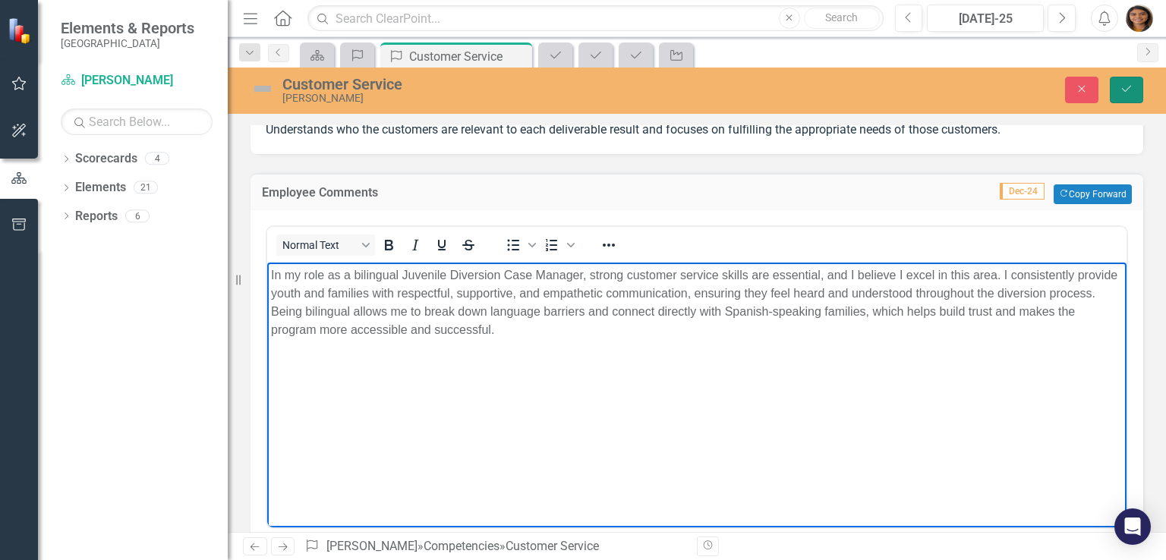
click at [1139, 92] on button "Save" at bounding box center [1126, 90] width 33 height 27
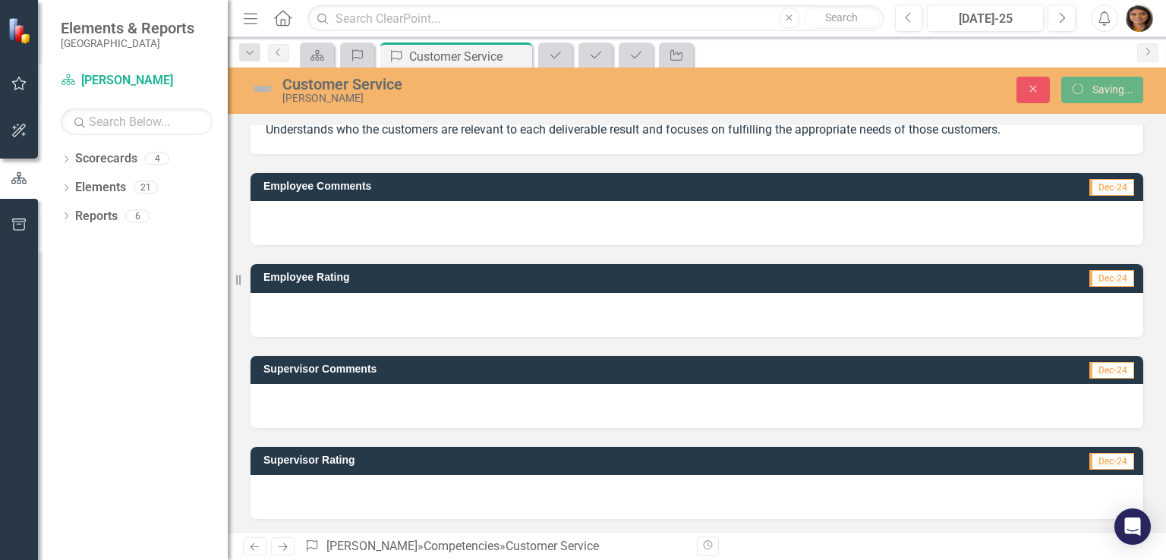
click at [333, 299] on div at bounding box center [697, 315] width 893 height 44
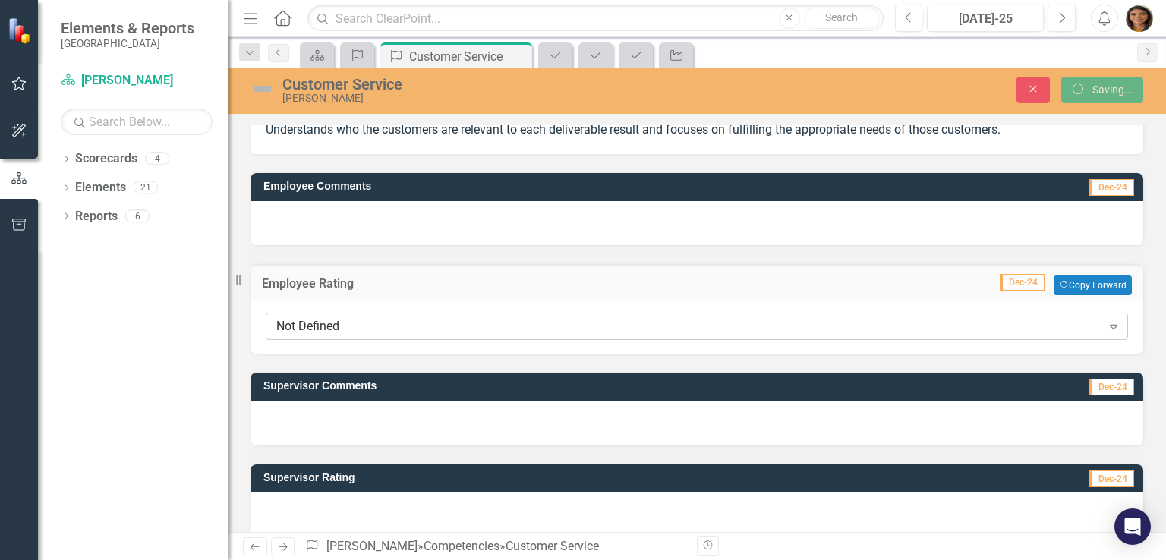
click at [341, 324] on div "Not Defined" at bounding box center [688, 326] width 825 height 17
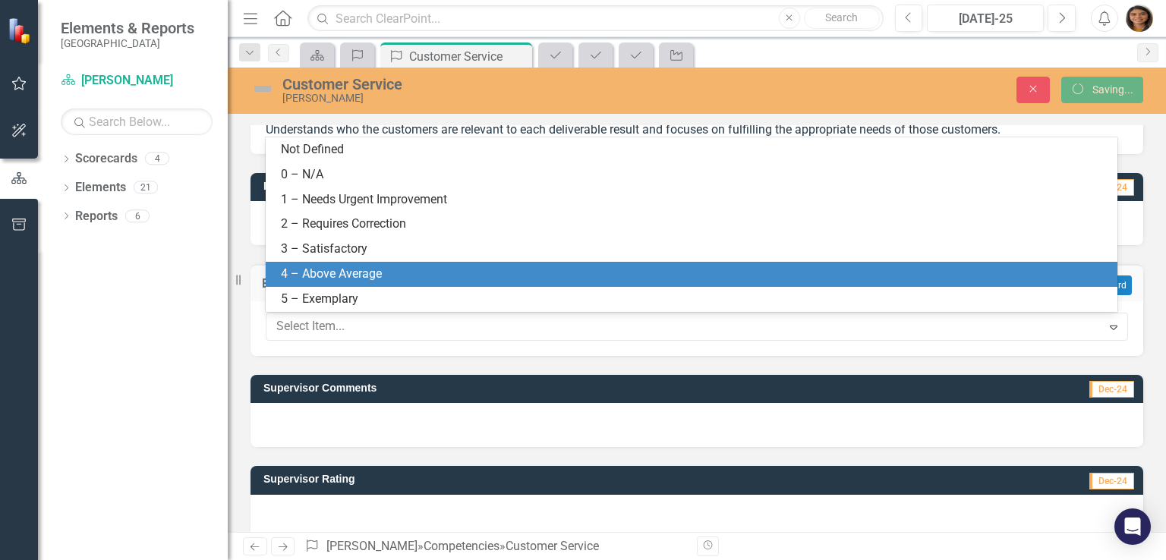
click at [326, 271] on div "4 – Above Average" at bounding box center [695, 274] width 828 height 17
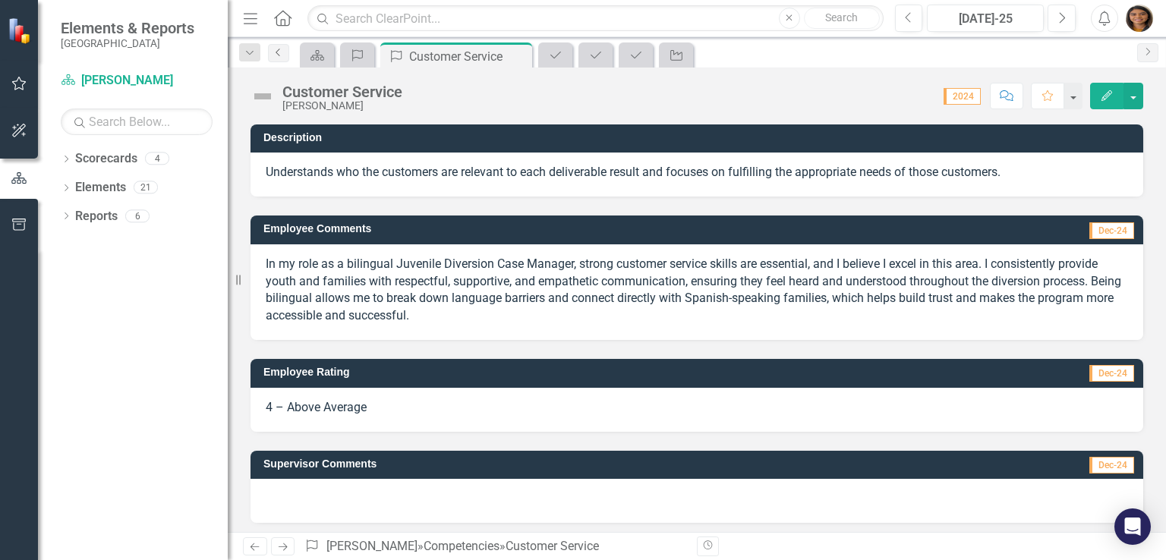
click at [279, 55] on icon at bounding box center [278, 53] width 4 height 8
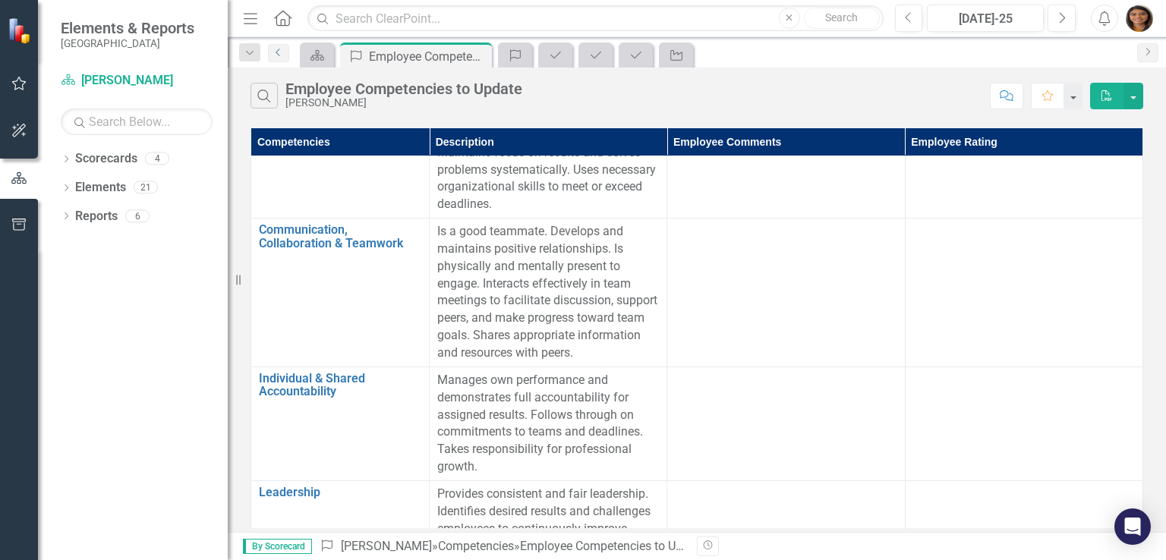
scroll to position [645, 0]
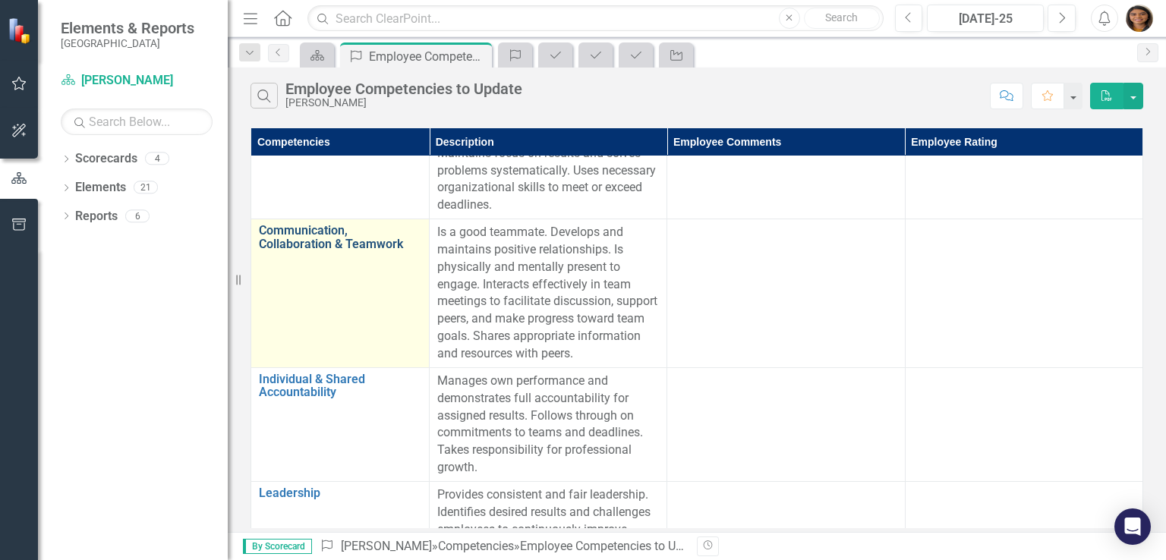
click at [323, 247] on link "Communication, Collaboration & Teamwork" at bounding box center [340, 237] width 162 height 27
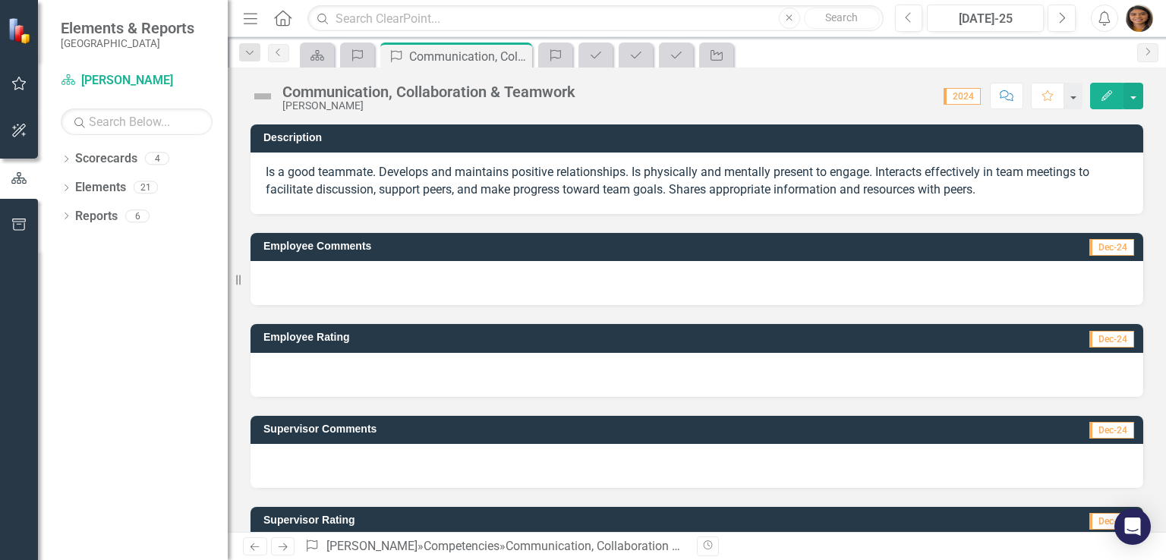
drag, startPoint x: 264, startPoint y: 170, endPoint x: 345, endPoint y: 185, distance: 82.6
click at [345, 185] on div "Is a good teammate. Develops and maintains positive relationships. Is physicall…" at bounding box center [697, 183] width 893 height 61
click at [394, 283] on div at bounding box center [697, 283] width 893 height 44
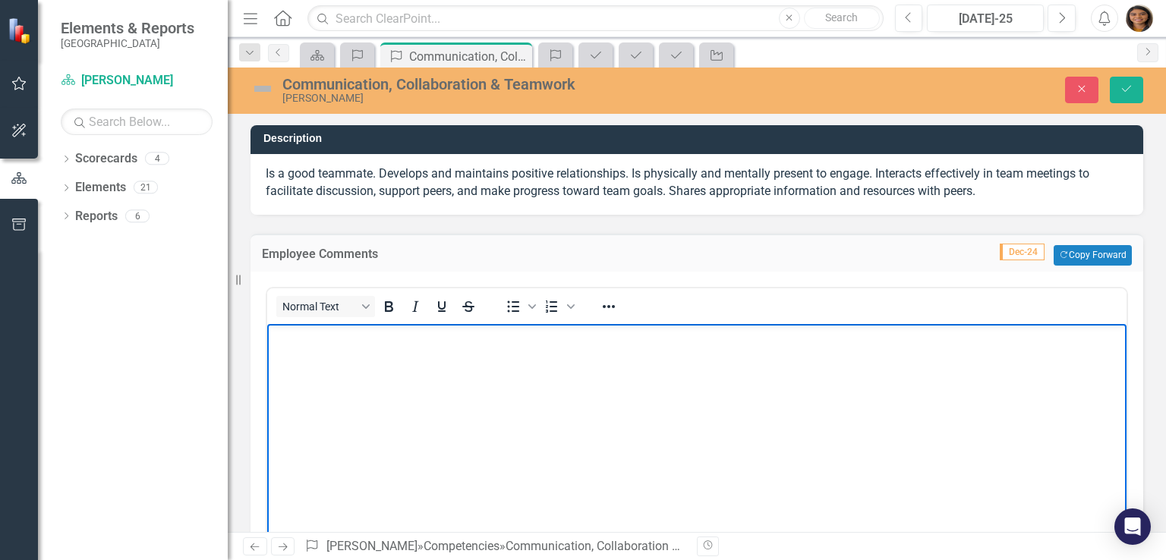
click at [327, 358] on body "Rich Text Area. Press ALT-0 for help." at bounding box center [696, 437] width 859 height 228
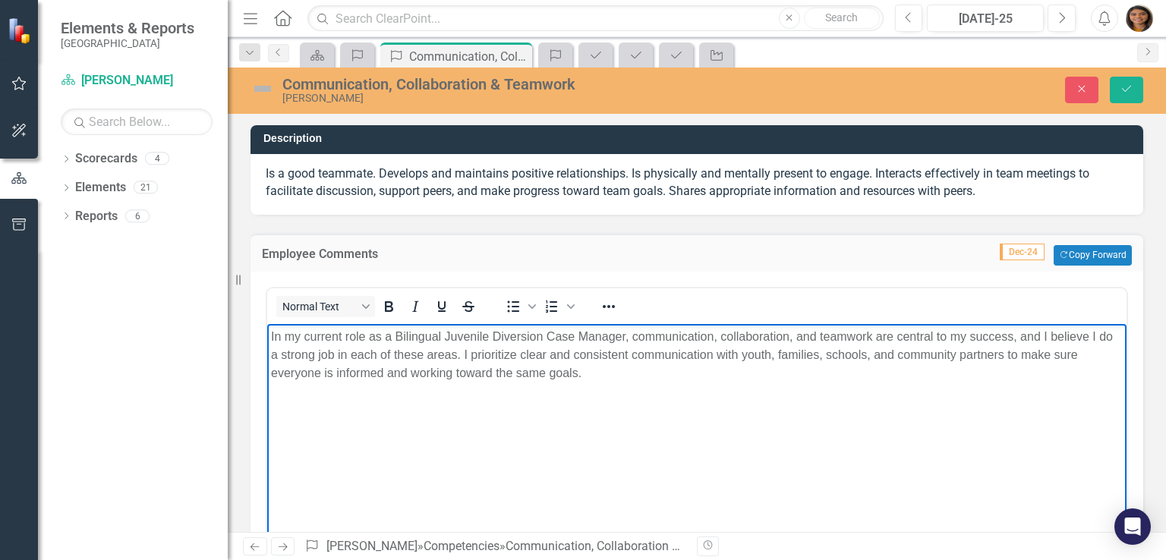
click at [334, 358] on p "In my current role as a Bilingual Juvenile Diversion Case Manager, communicatio…" at bounding box center [697, 354] width 852 height 55
click at [613, 384] on body "In my current role as a Bilingual Juvenile Diversion Case Manager, communicatio…" at bounding box center [696, 437] width 859 height 228
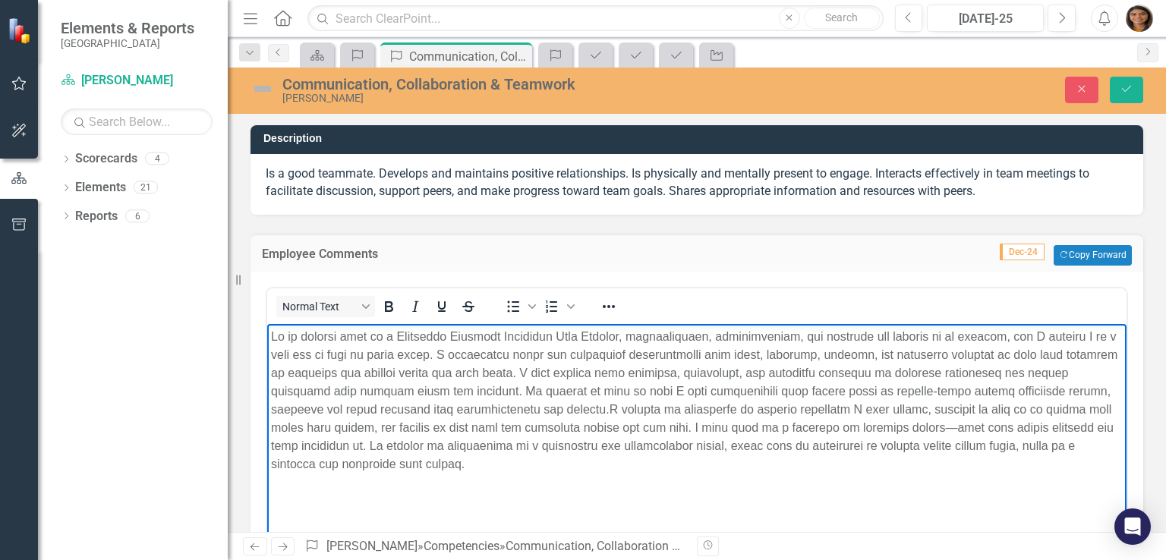
click at [923, 429] on p "Rich Text Area. Press ALT-0 for help." at bounding box center [697, 400] width 852 height 146
click at [639, 478] on body "Rich Text Area. Press ALT-0 for help." at bounding box center [696, 437] width 859 height 228
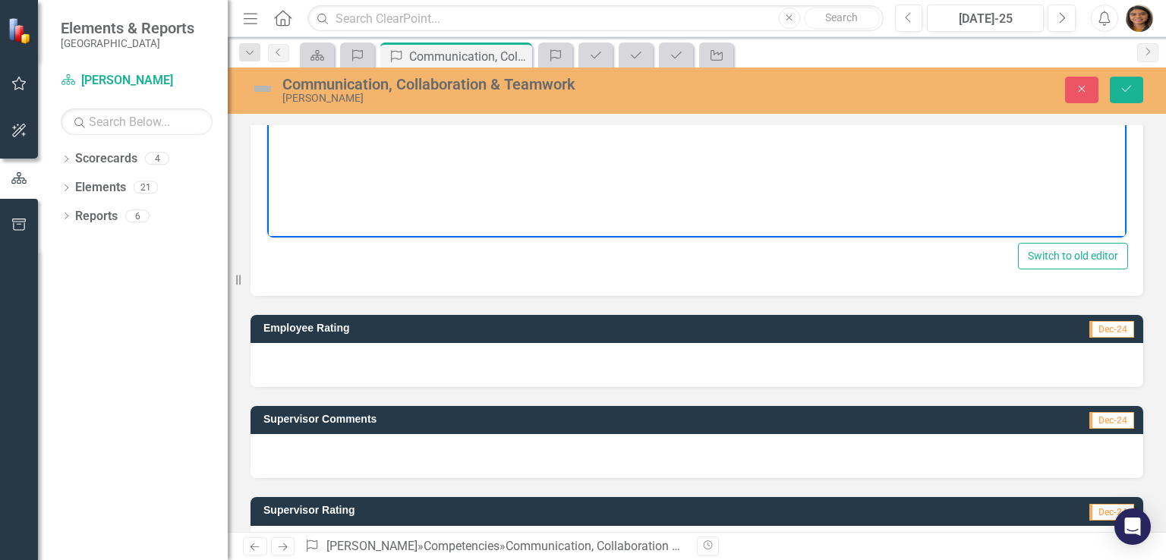
scroll to position [352, 0]
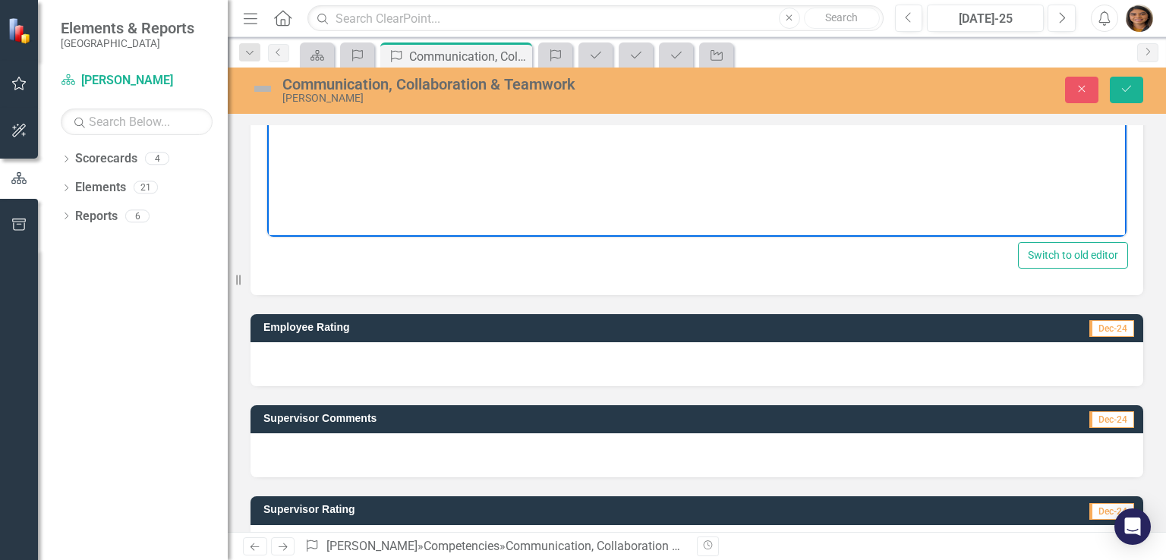
click at [309, 381] on div at bounding box center [697, 364] width 893 height 44
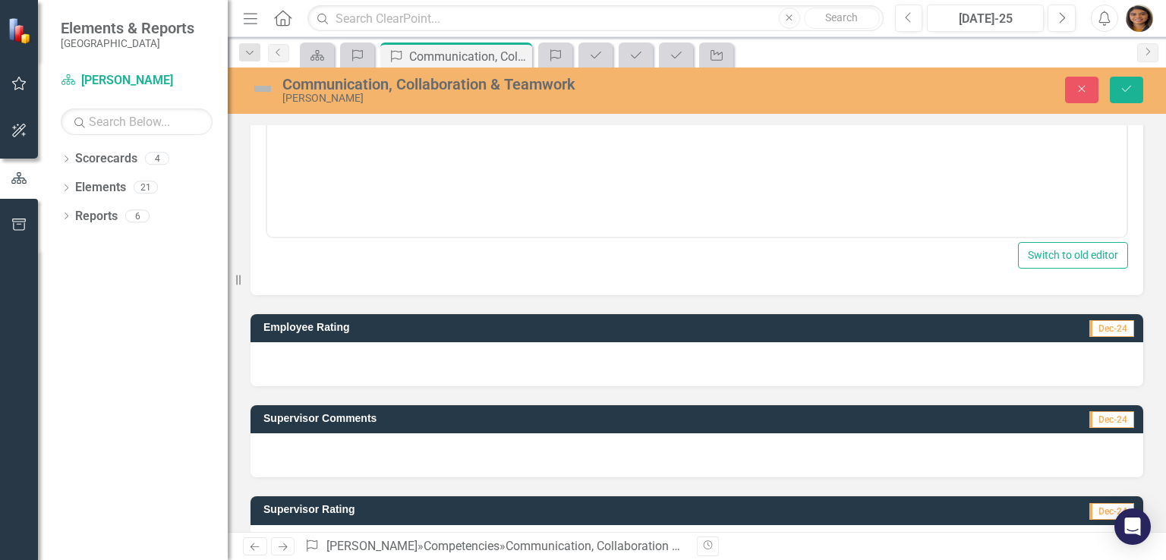
click at [309, 381] on div at bounding box center [697, 364] width 893 height 44
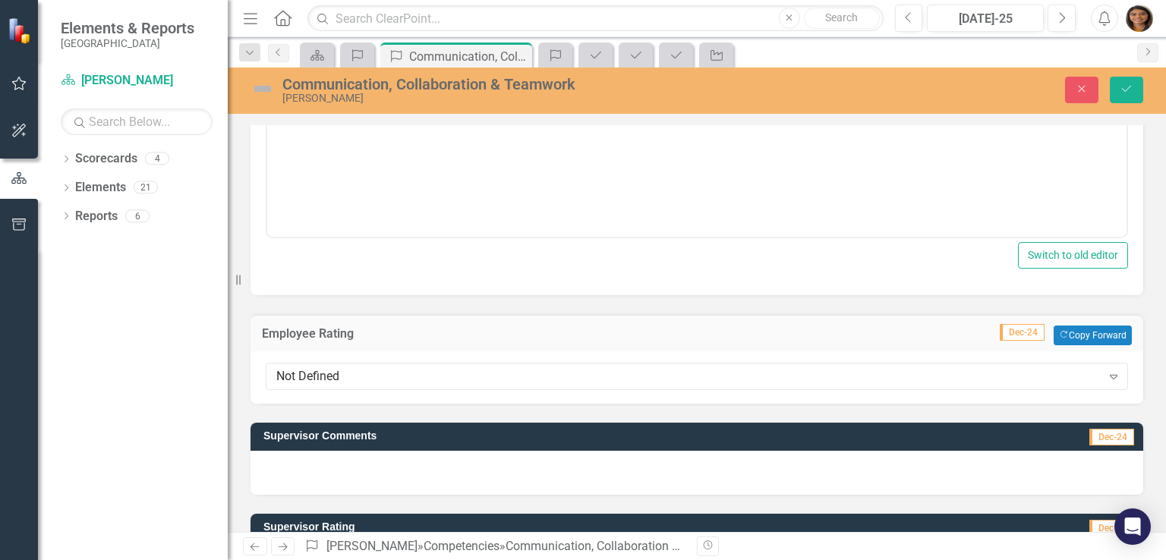
click at [309, 381] on div "Not Defined" at bounding box center [688, 375] width 825 height 17
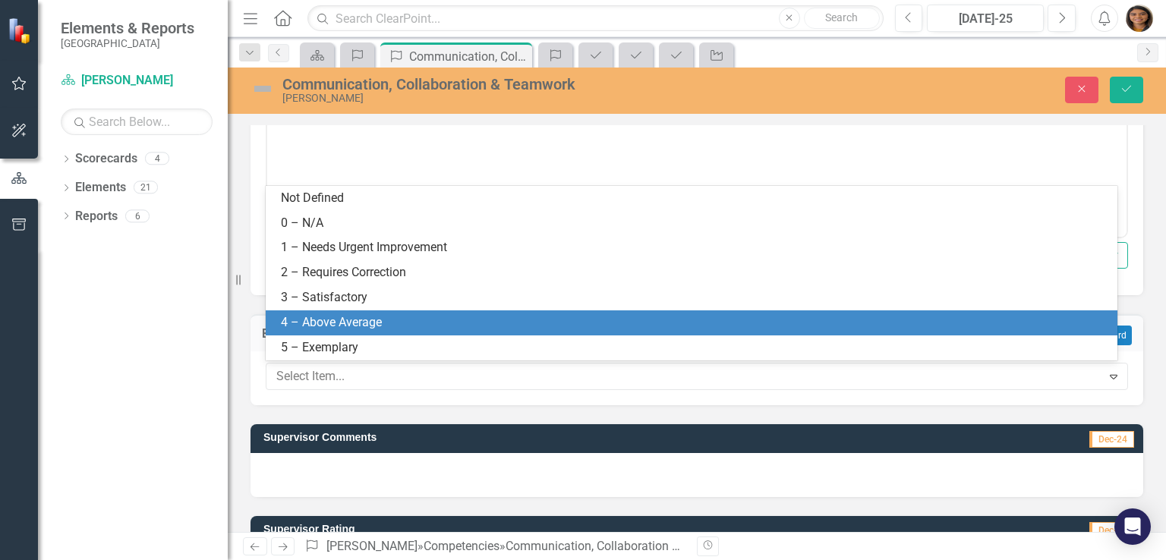
click at [325, 324] on div "4 – Above Average" at bounding box center [695, 322] width 828 height 17
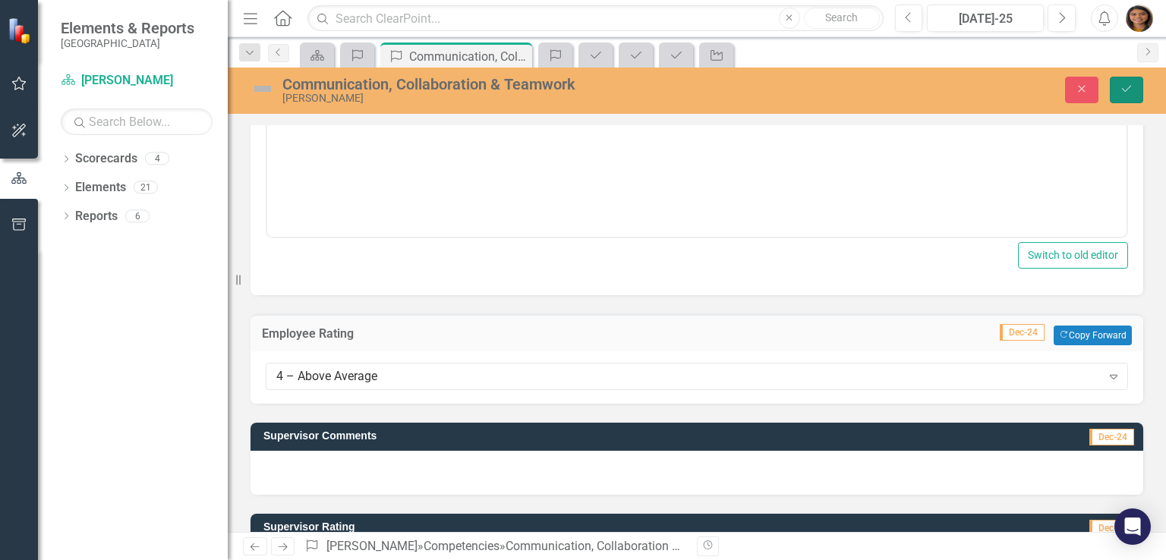
click at [1131, 87] on icon "Save" at bounding box center [1127, 89] width 14 height 11
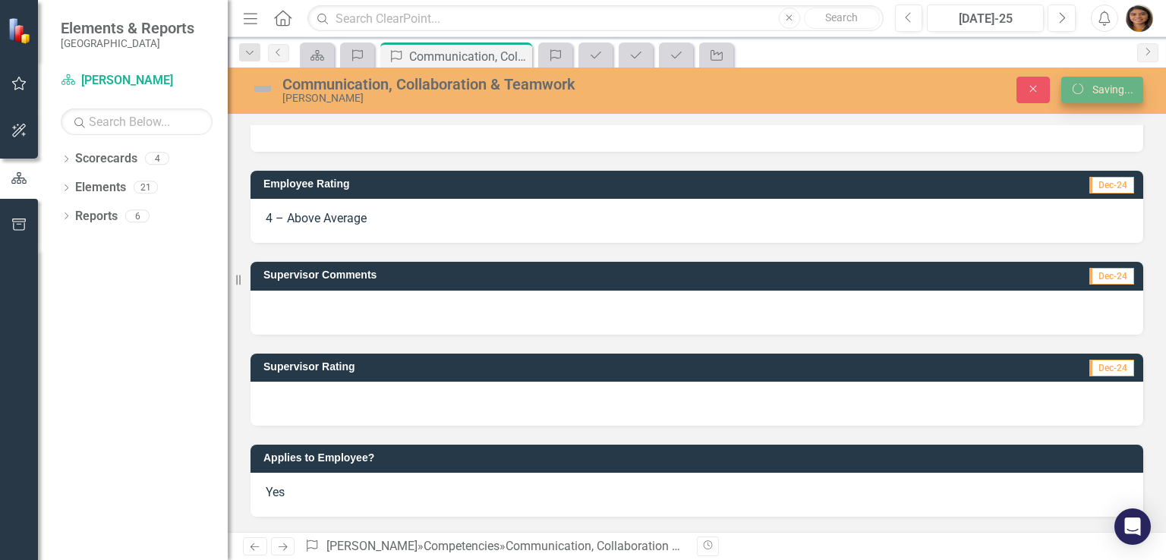
scroll to position [155, 0]
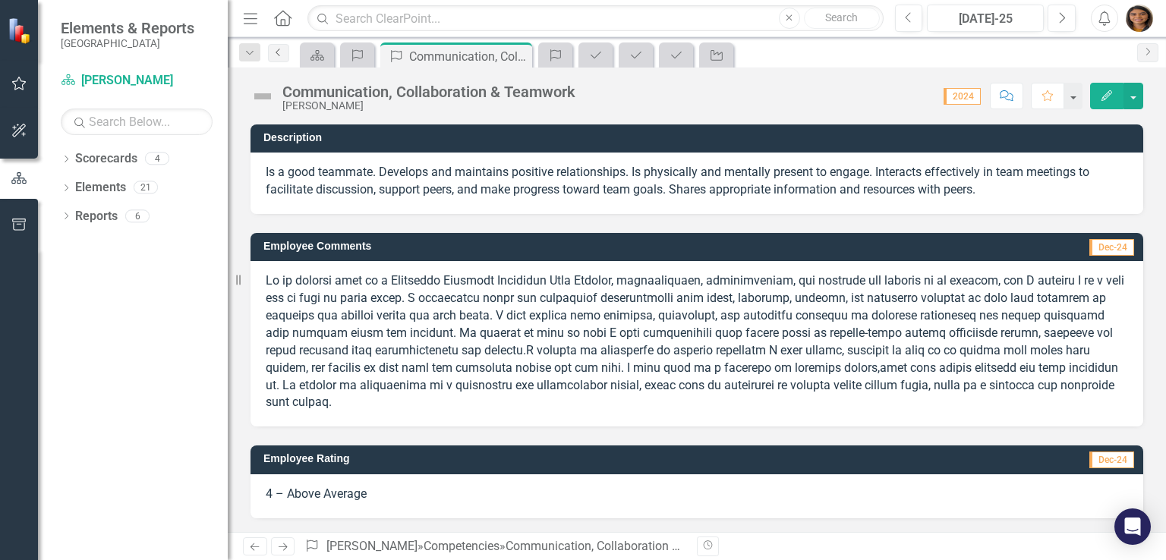
click at [273, 48] on icon "Previous" at bounding box center [279, 52] width 12 height 9
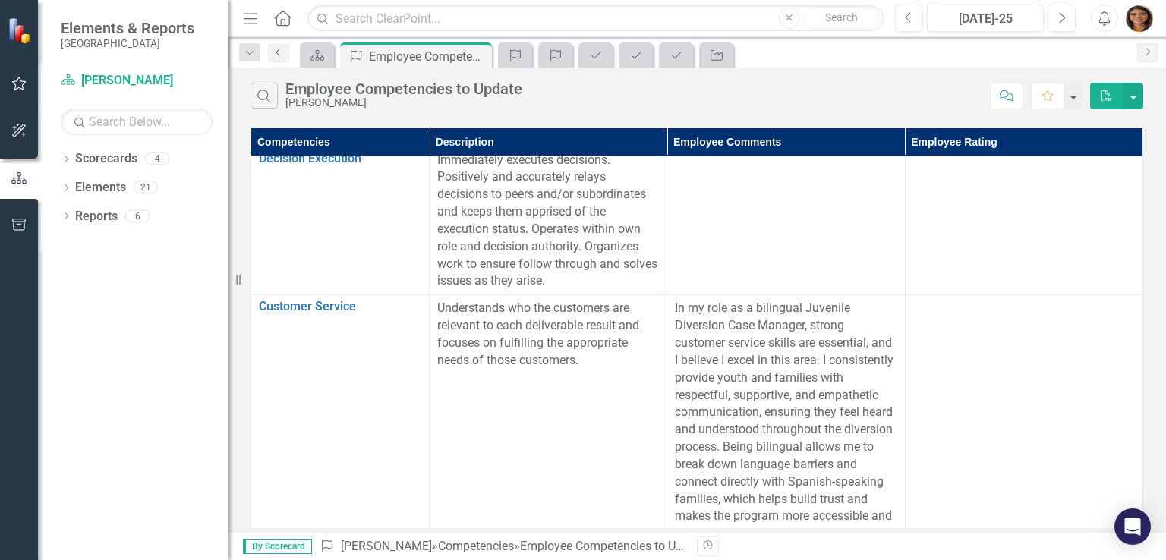
scroll to position [0, 9]
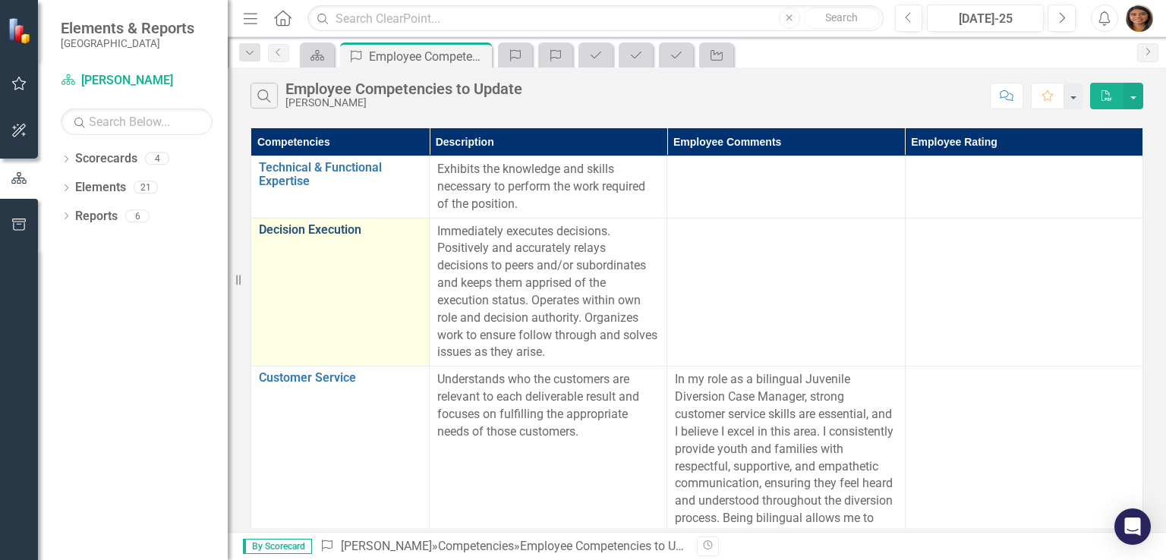
click at [330, 226] on link "Decision Execution" at bounding box center [340, 230] width 162 height 14
